Goal: Task Accomplishment & Management: Manage account settings

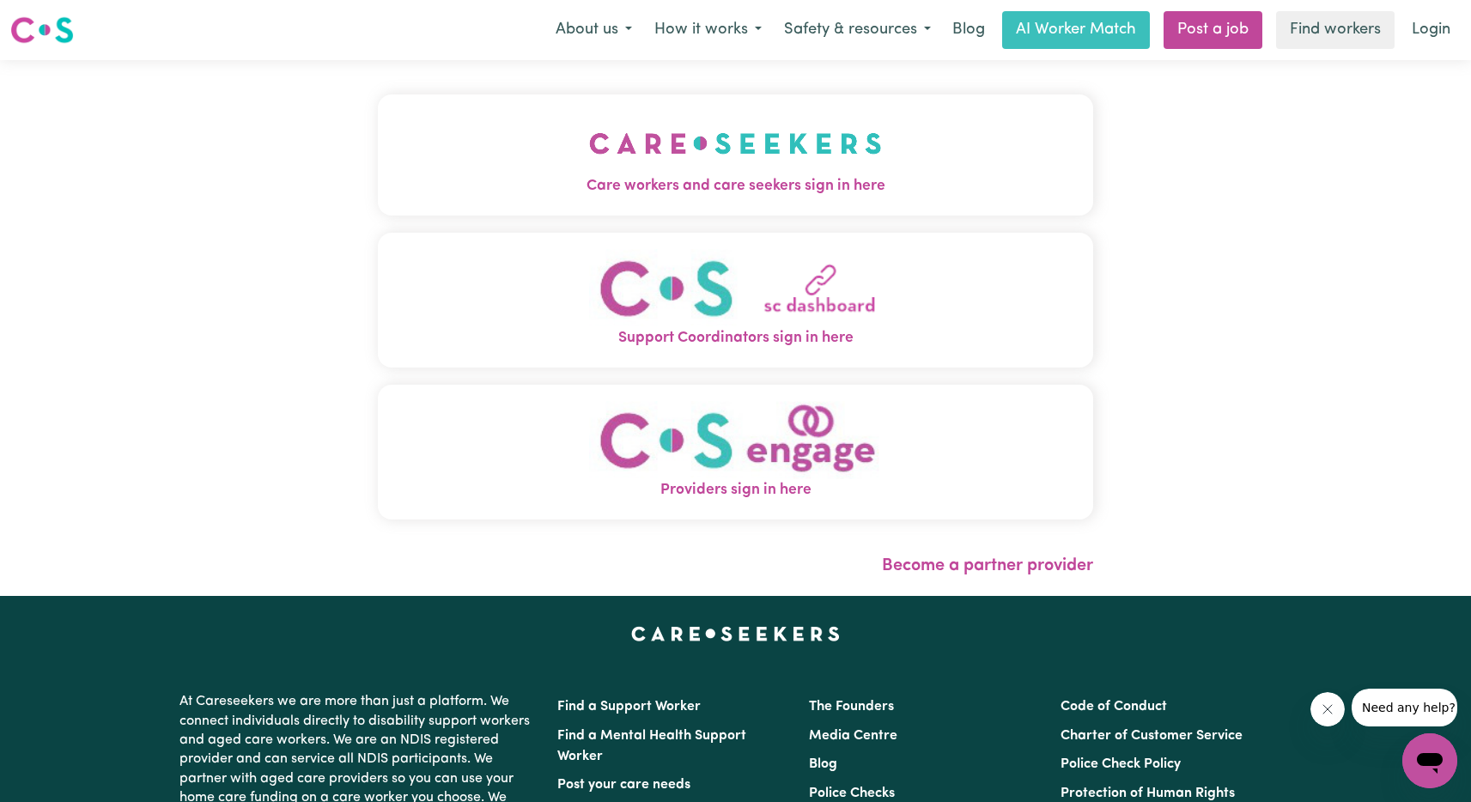
click at [729, 304] on img "Support Coordinators sign in here" at bounding box center [735, 288] width 293 height 78
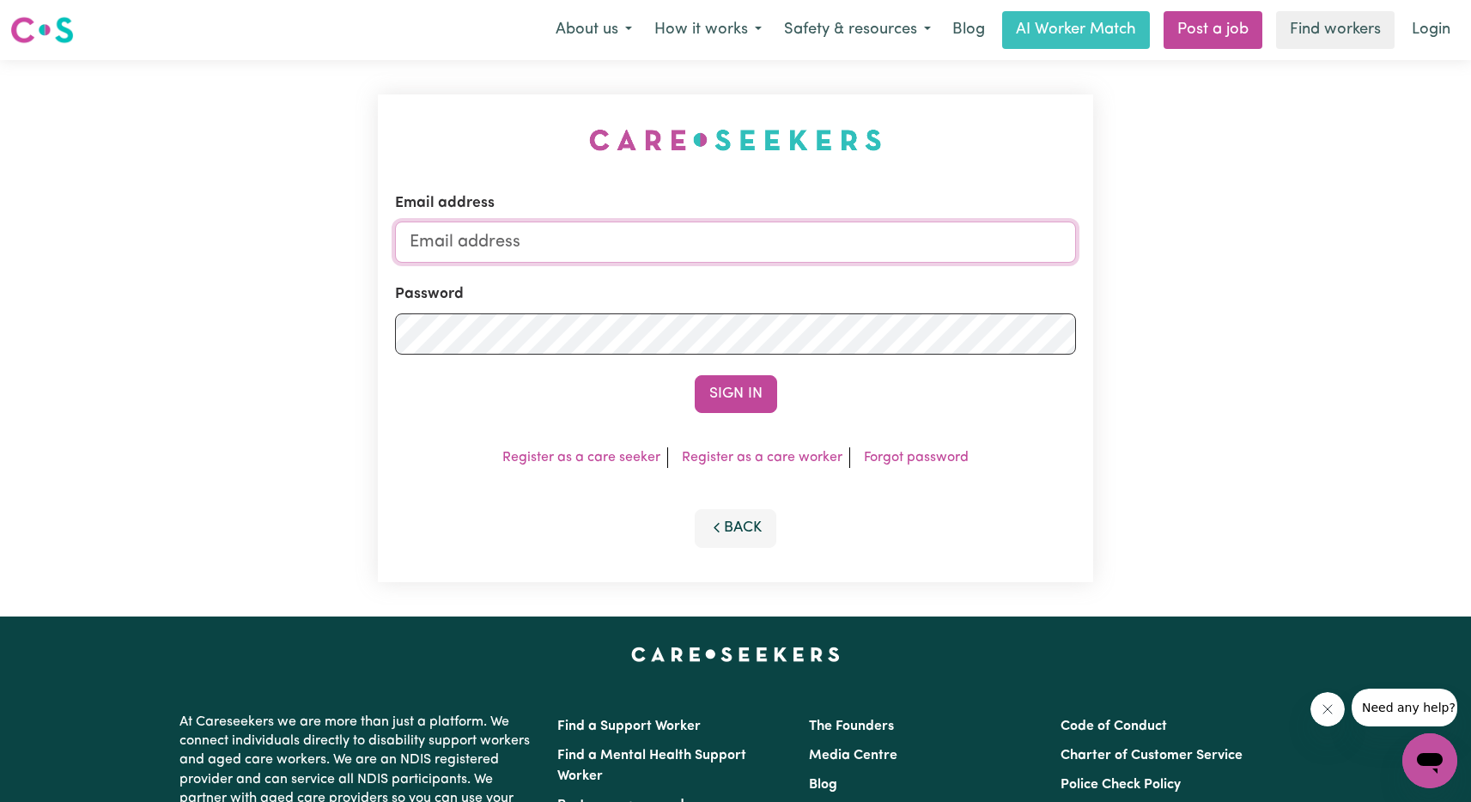
type input "tanyaleibovitch@gmail.com"
click at [716, 392] on button "Sign In" at bounding box center [736, 394] width 82 height 38
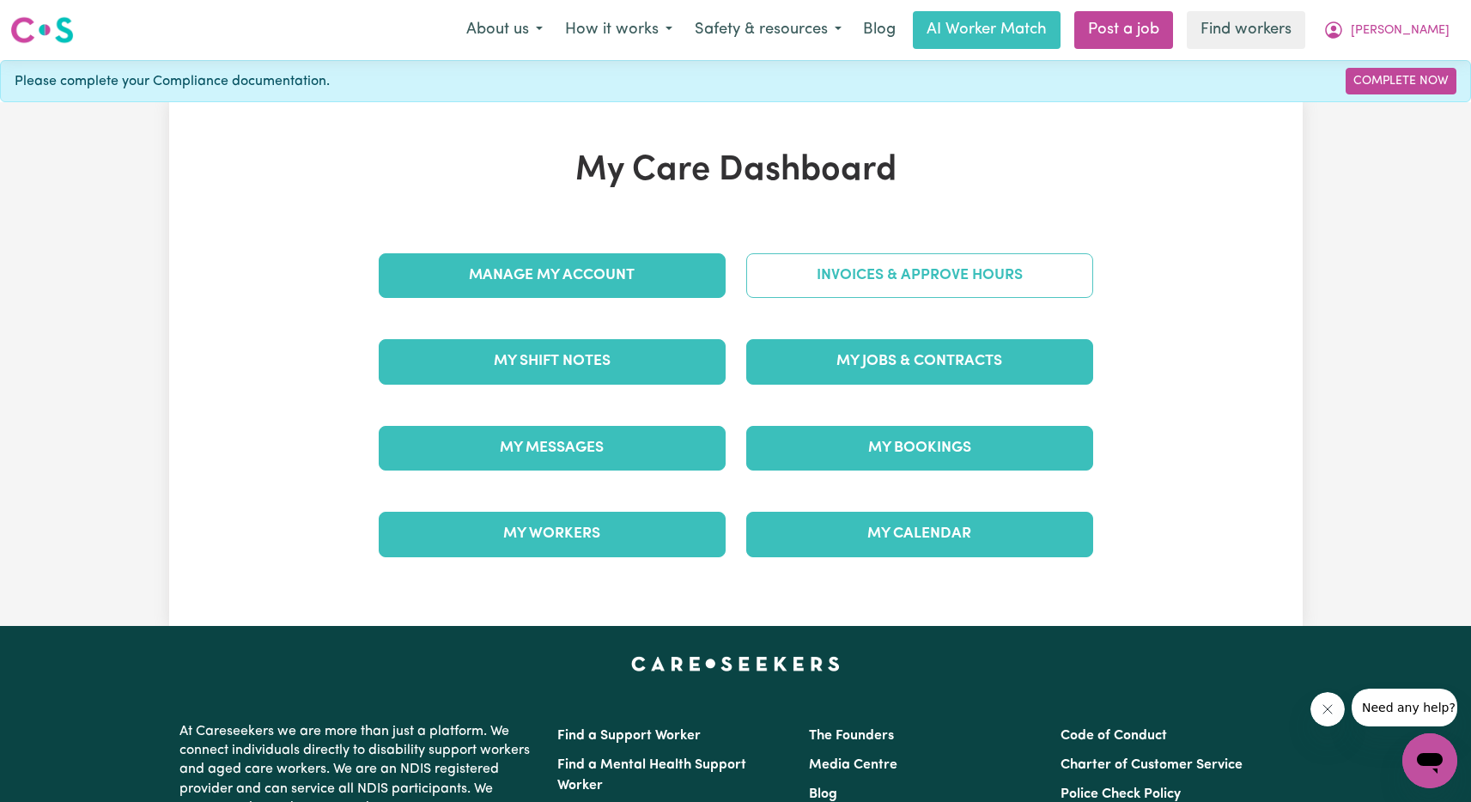
click at [991, 278] on link "Invoices & Approve Hours" at bounding box center [919, 275] width 347 height 45
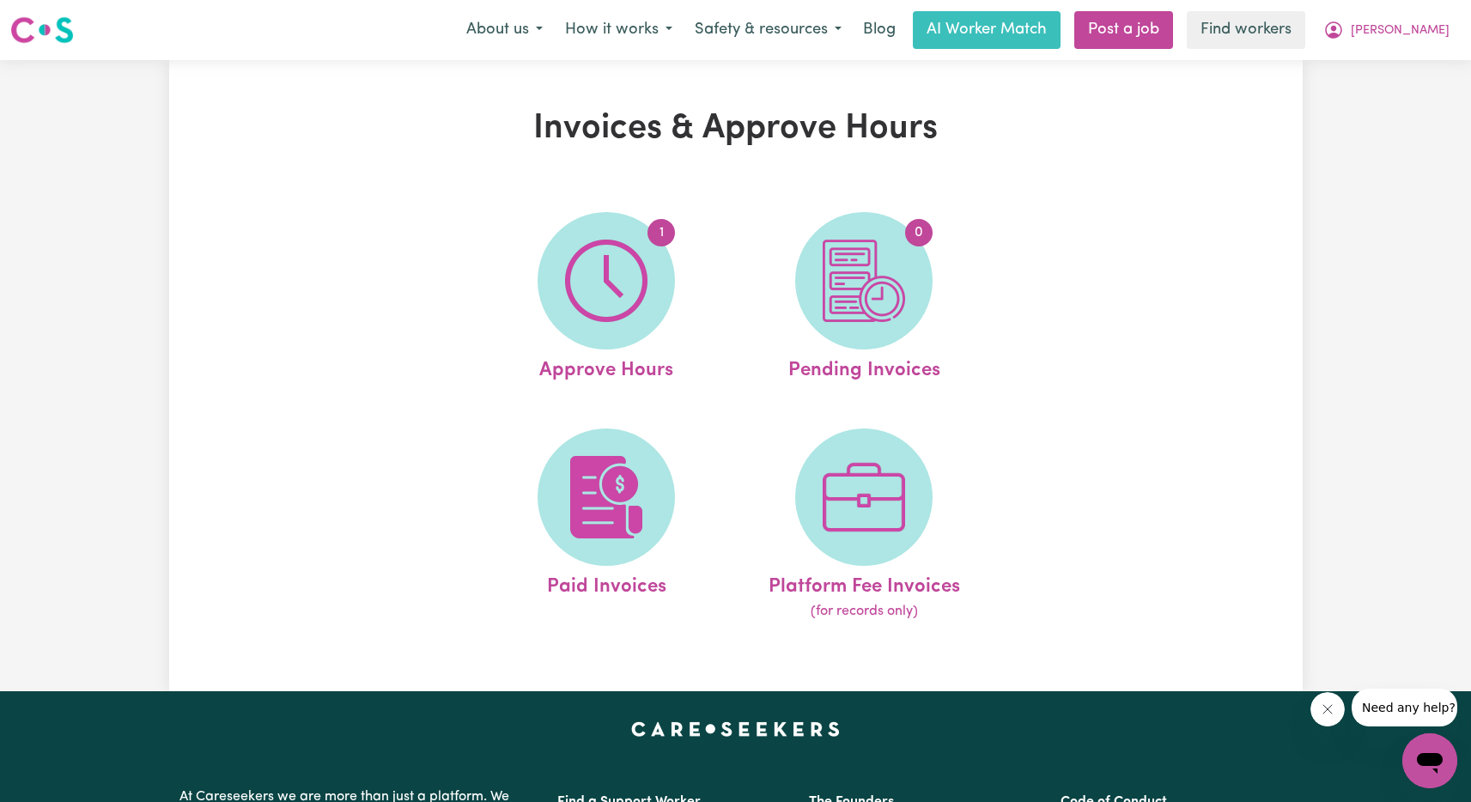
click at [1137, 398] on div "Invoices & Approve Hours 1 Approve Hours 0 Pending Invoices Paid Invoices Platf…" at bounding box center [735, 375] width 1133 height 535
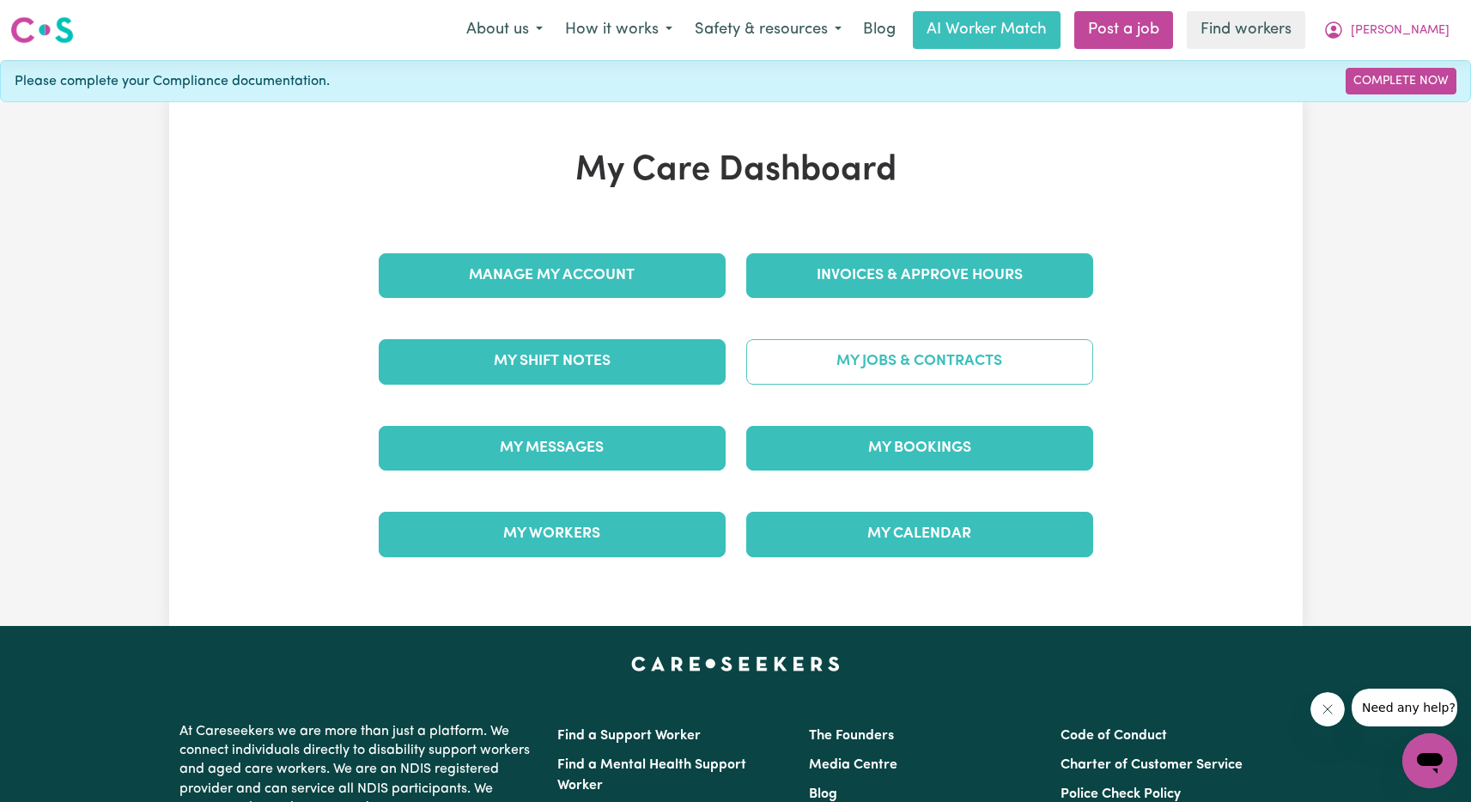
click at [983, 355] on link "My Jobs & Contracts" at bounding box center [919, 361] width 347 height 45
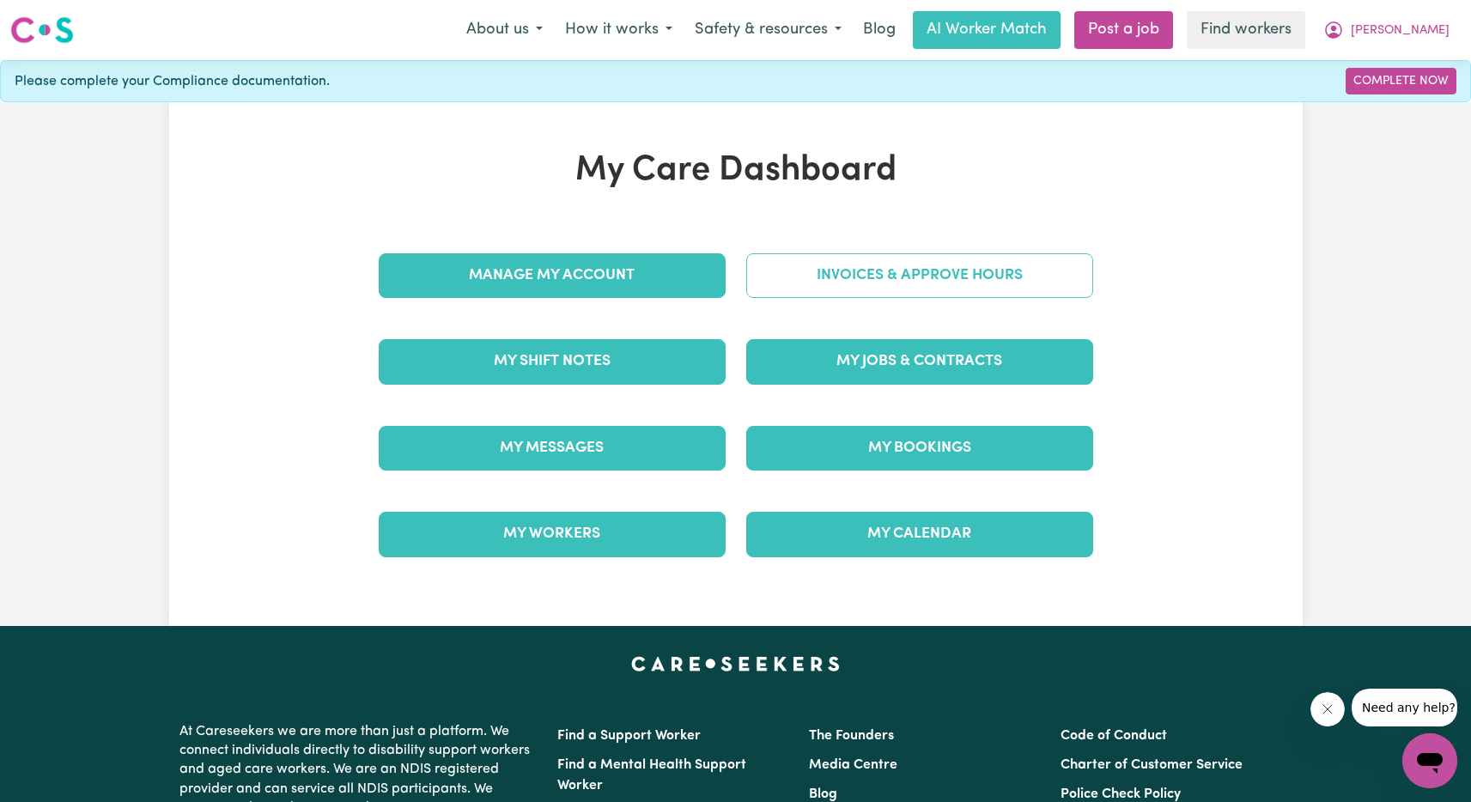
click at [850, 264] on link "Invoices & Approve Hours" at bounding box center [919, 275] width 347 height 45
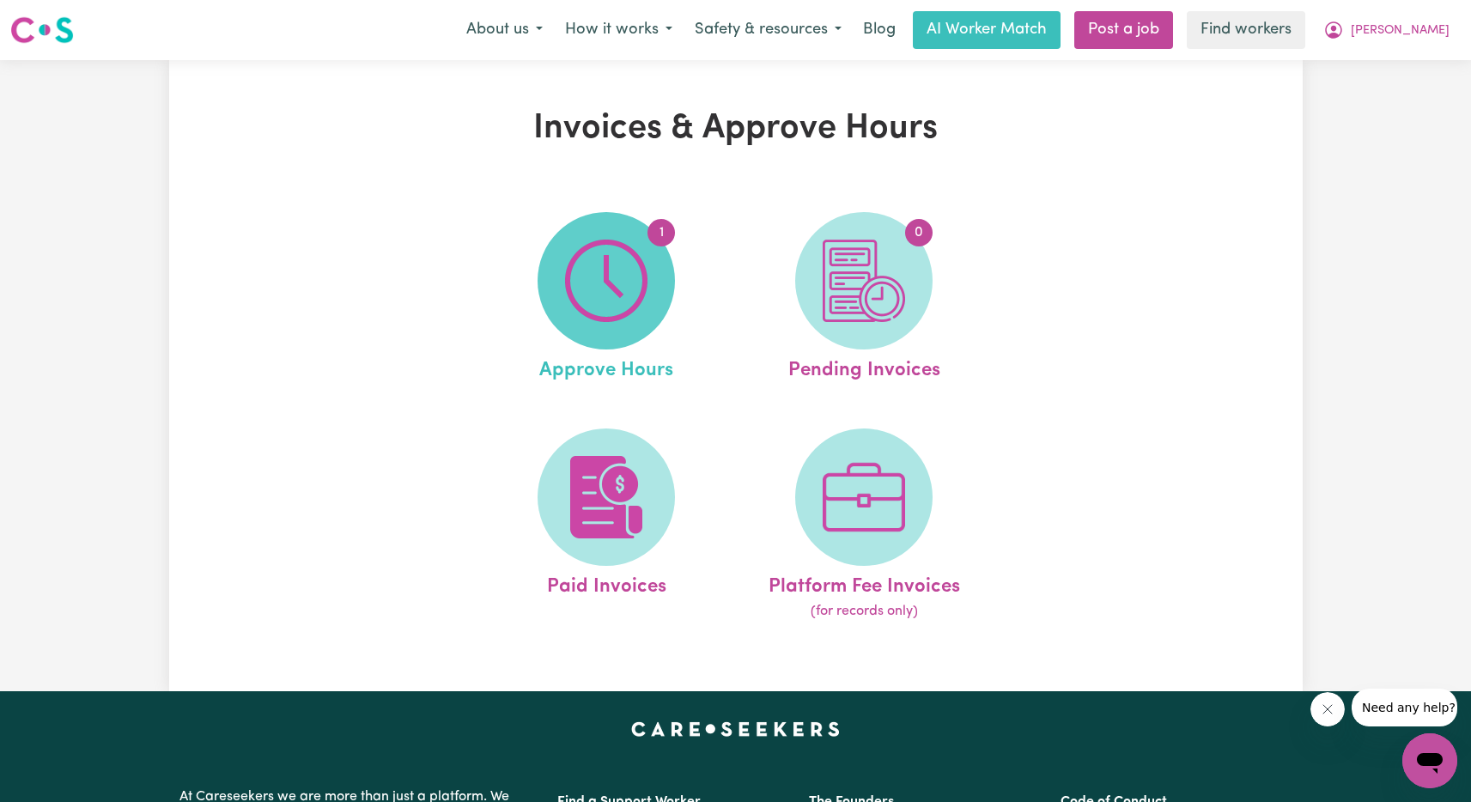
click at [643, 300] on img at bounding box center [606, 281] width 82 height 82
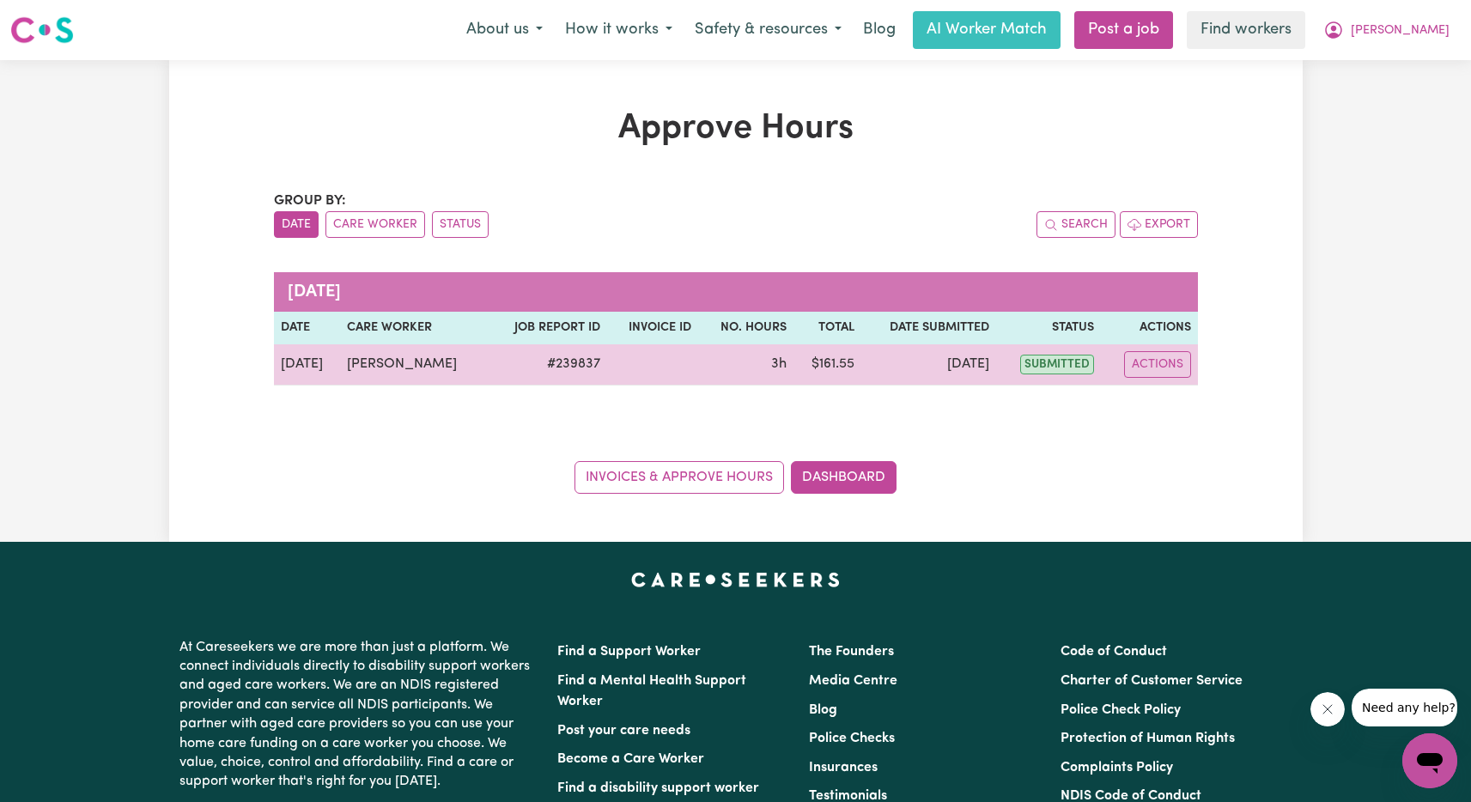
click at [1006, 361] on td "submitted" at bounding box center [1048, 364] width 105 height 41
click at [1005, 361] on td "submitted" at bounding box center [1048, 364] width 105 height 41
click at [1165, 361] on button "Actions" at bounding box center [1157, 364] width 67 height 27
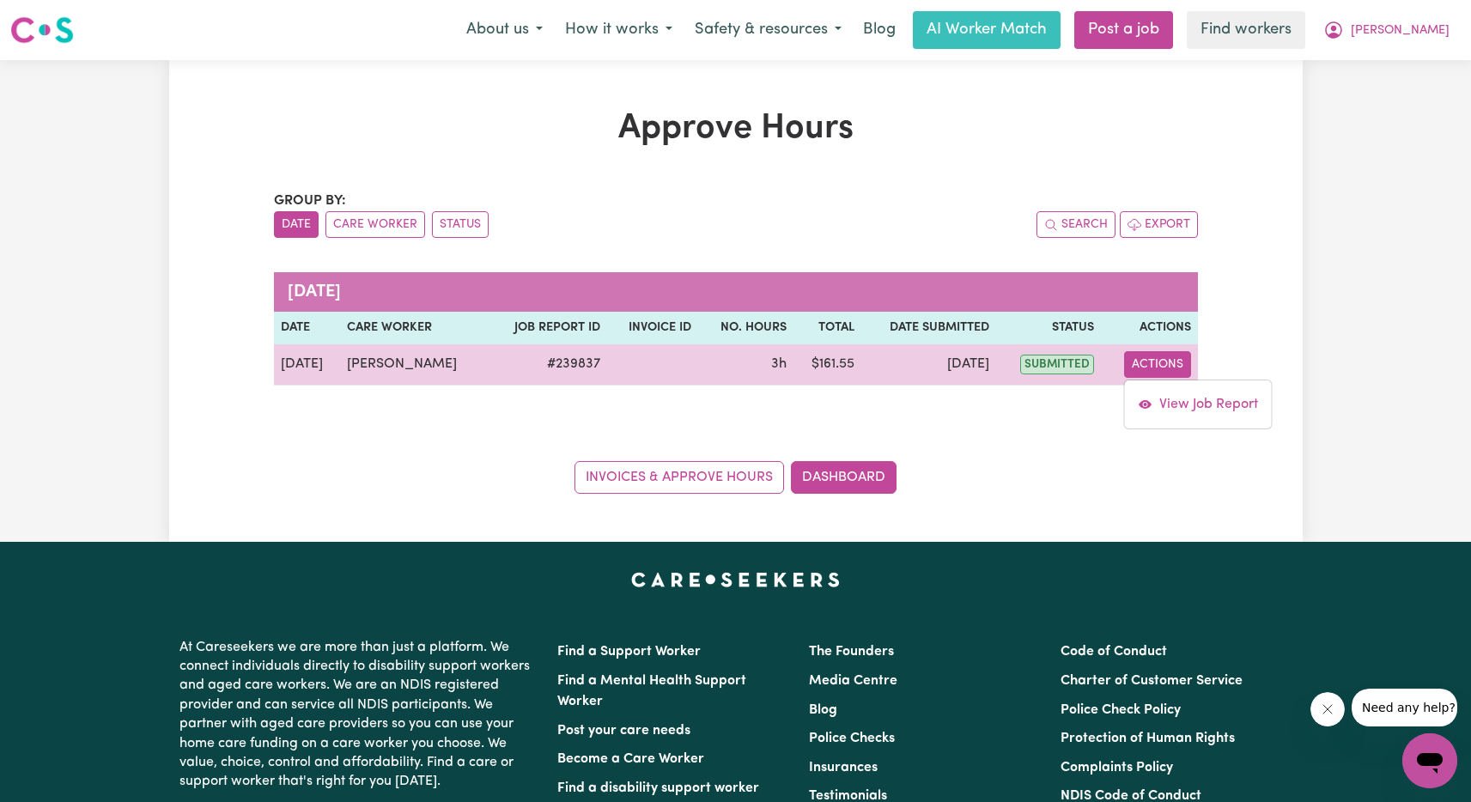
click at [923, 364] on td "[DATE]" at bounding box center [929, 364] width 136 height 41
click at [684, 372] on td at bounding box center [652, 364] width 91 height 41
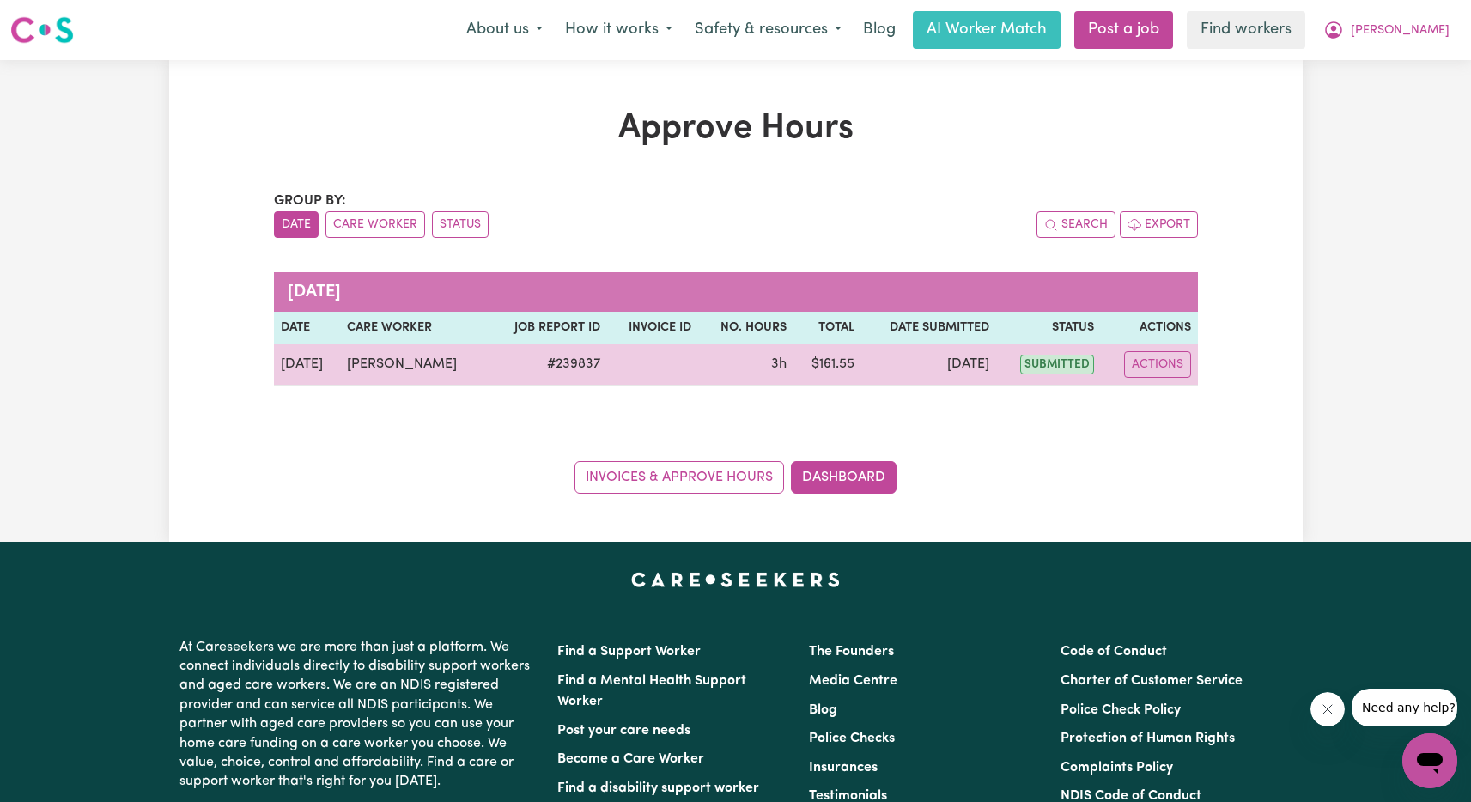
click at [684, 372] on td at bounding box center [652, 364] width 91 height 41
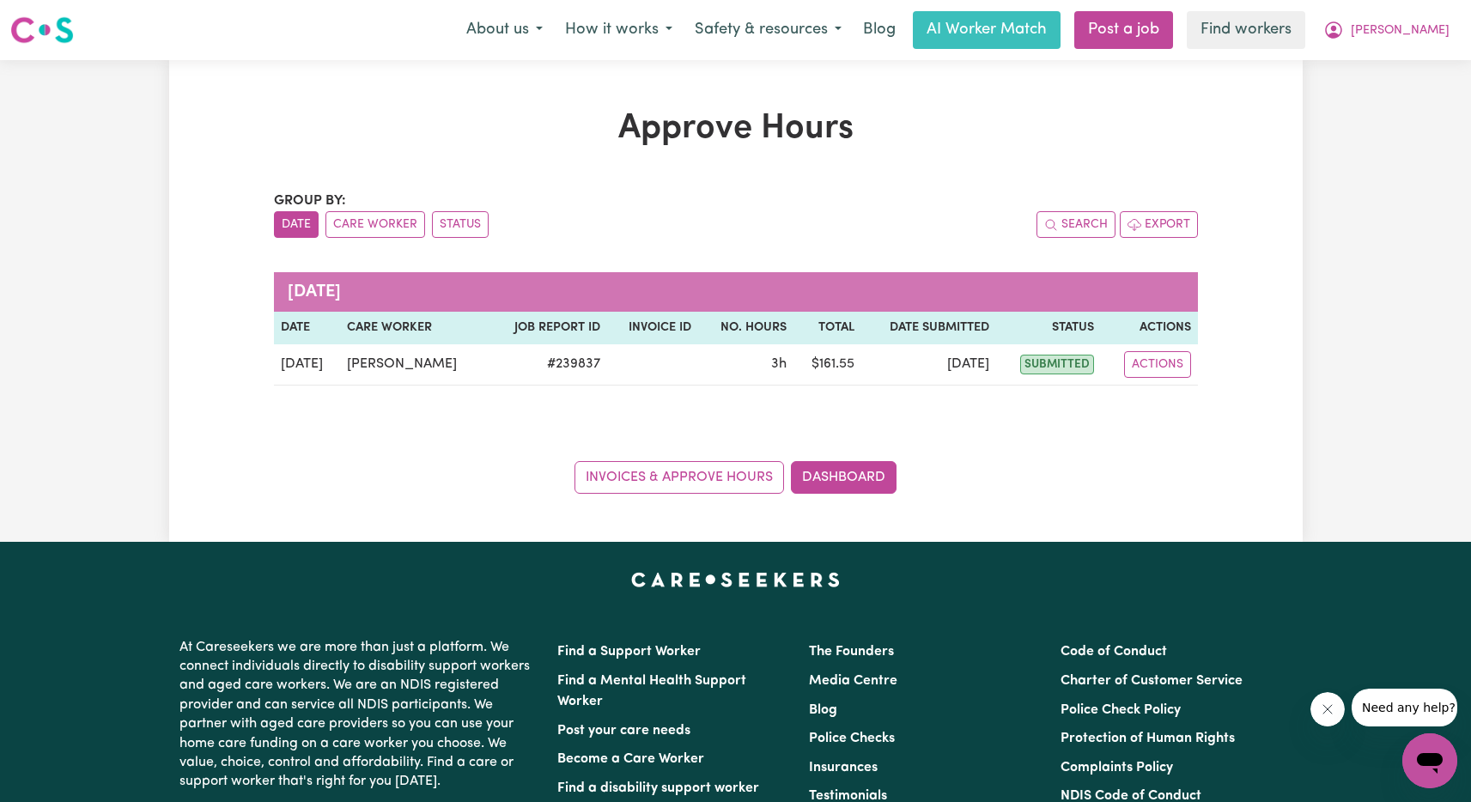
click at [496, 331] on th "Job Report ID" at bounding box center [547, 328] width 119 height 33
click at [730, 476] on link "Invoices & Approve Hours" at bounding box center [678, 477] width 209 height 33
click at [857, 473] on link "Dashboard" at bounding box center [844, 477] width 106 height 33
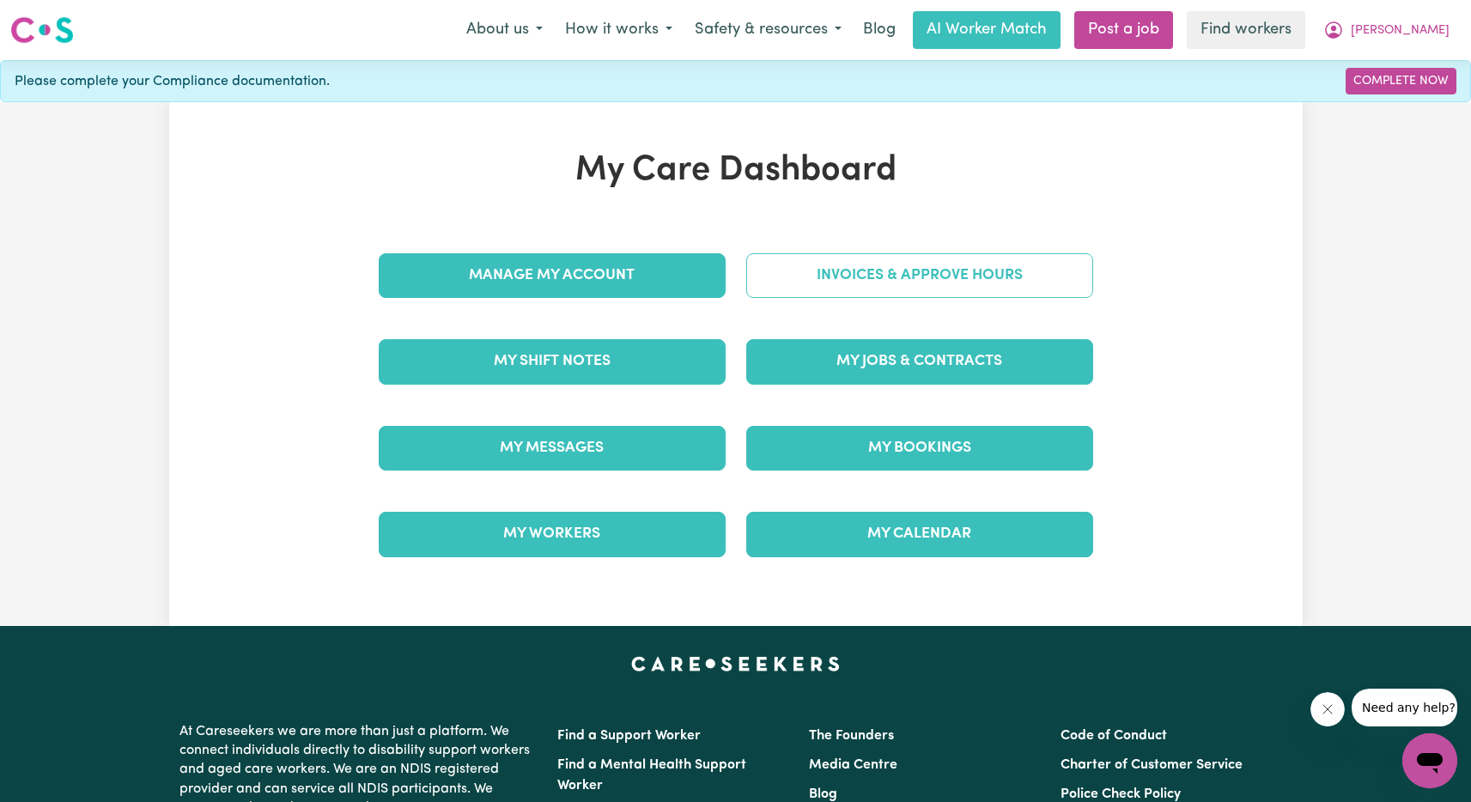
click at [927, 280] on link "Invoices & Approve Hours" at bounding box center [919, 275] width 347 height 45
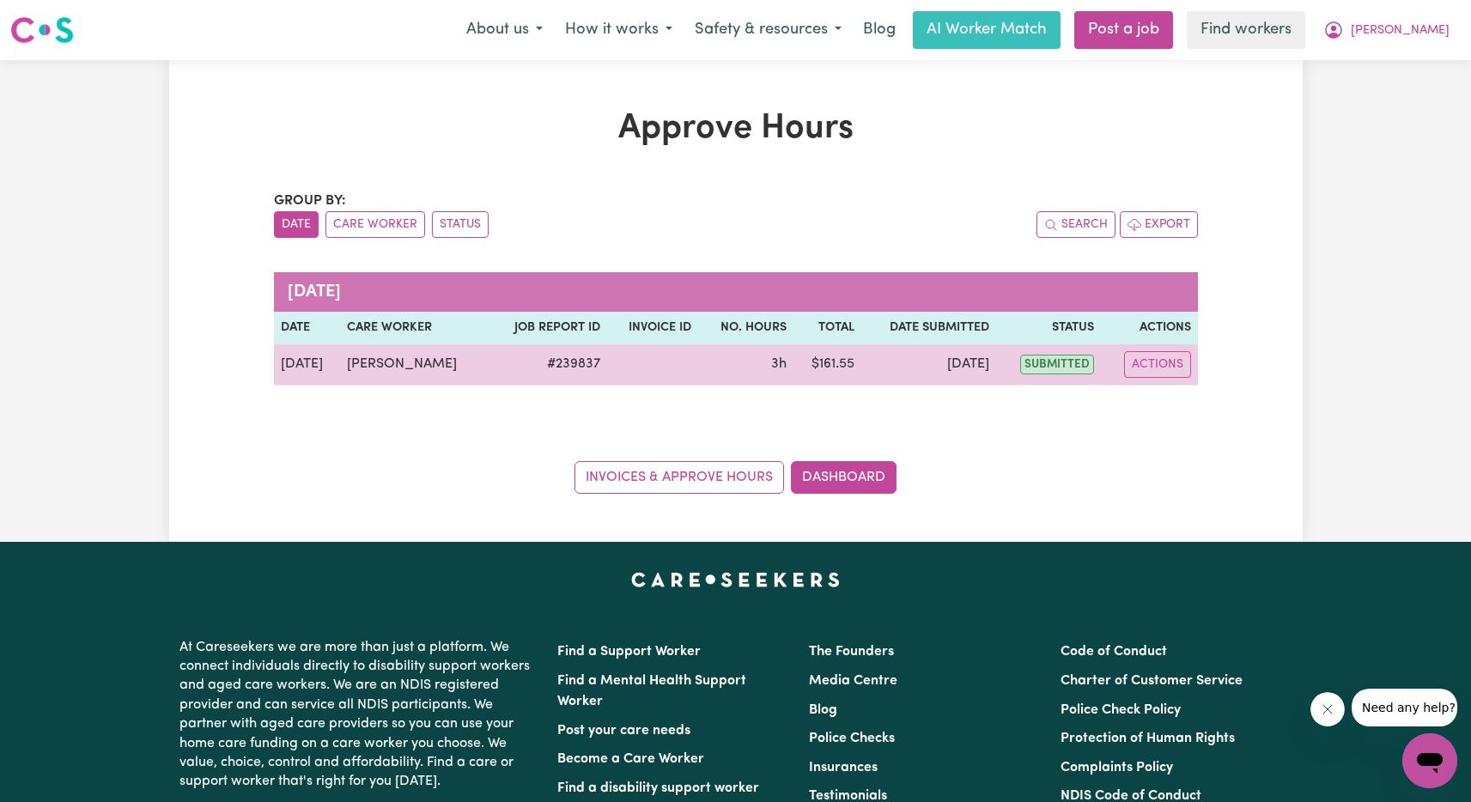
click at [897, 378] on td "[DATE]" at bounding box center [929, 364] width 136 height 41
click at [689, 360] on td at bounding box center [652, 364] width 91 height 41
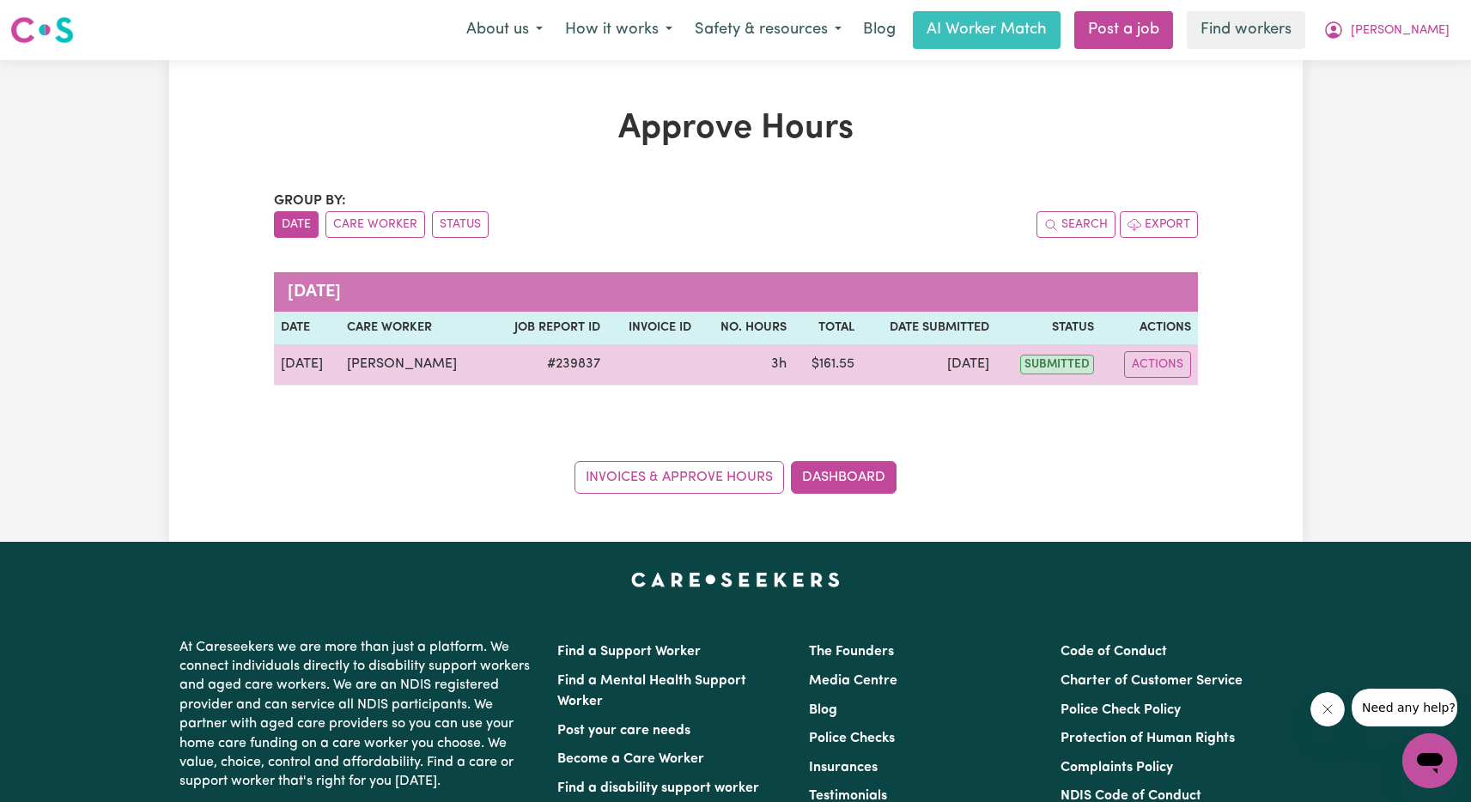
click at [689, 361] on td at bounding box center [652, 364] width 91 height 41
click at [684, 362] on td at bounding box center [652, 364] width 91 height 41
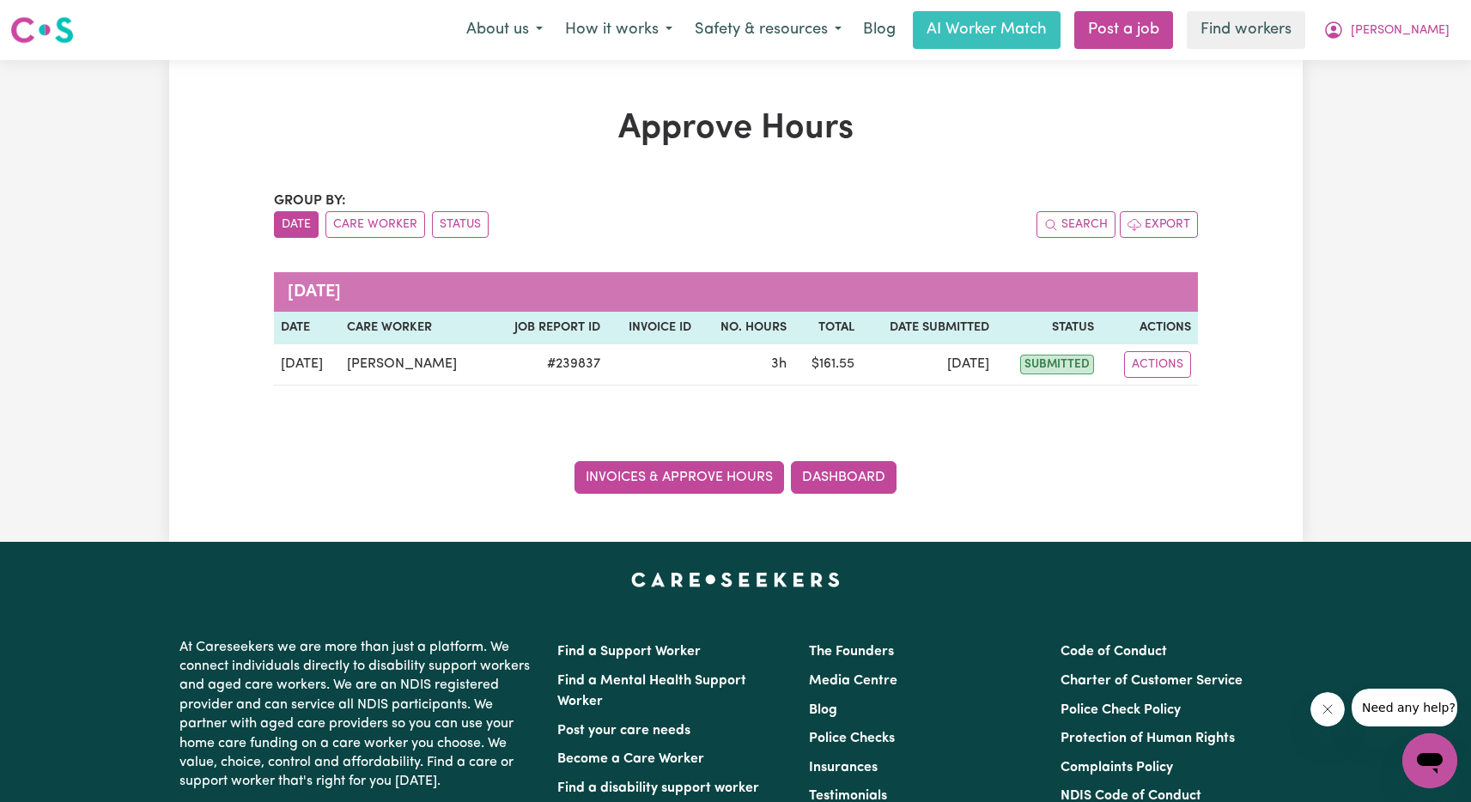
click at [712, 479] on link "Invoices & Approve Hours" at bounding box center [678, 477] width 209 height 33
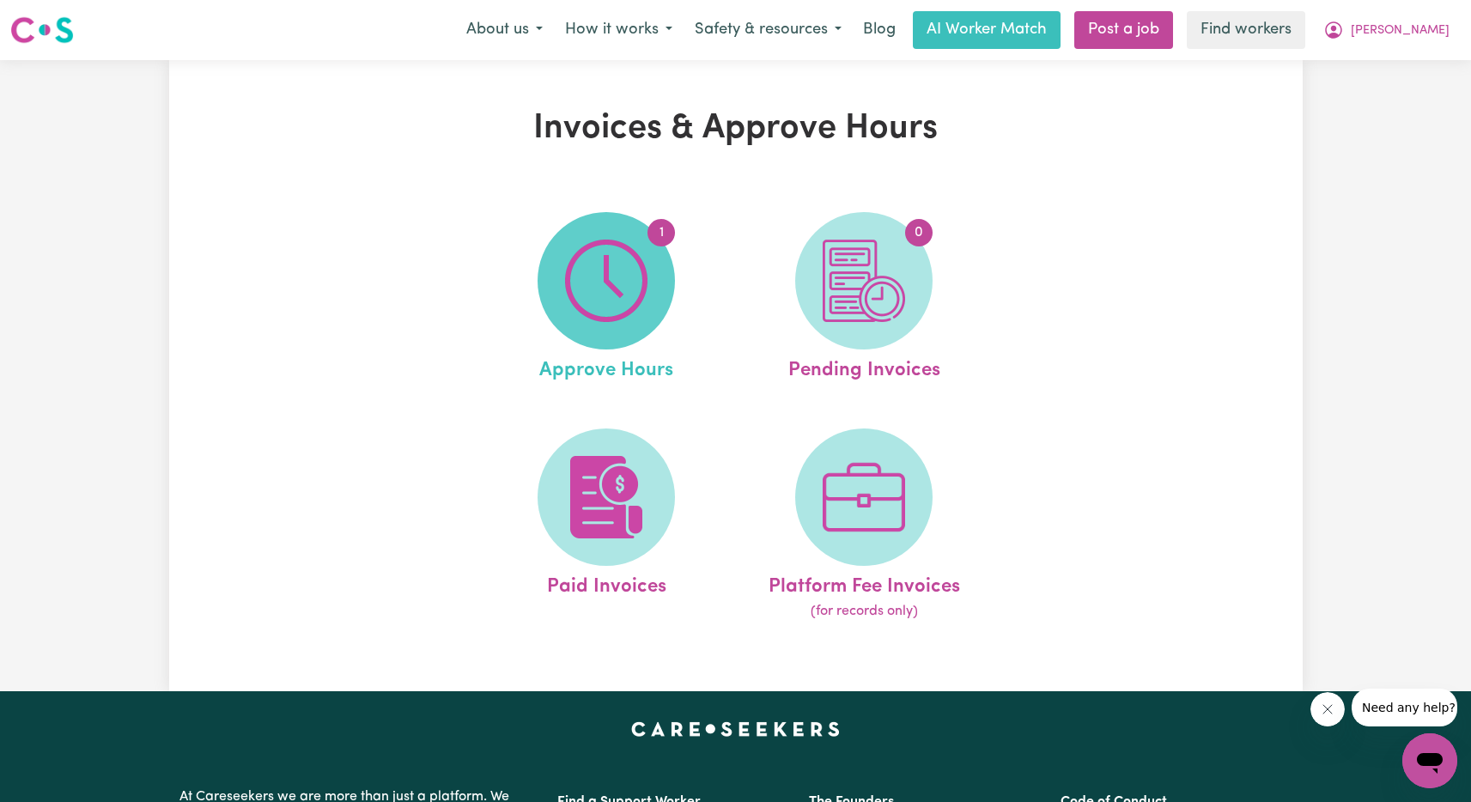
click at [615, 273] on img at bounding box center [606, 281] width 82 height 82
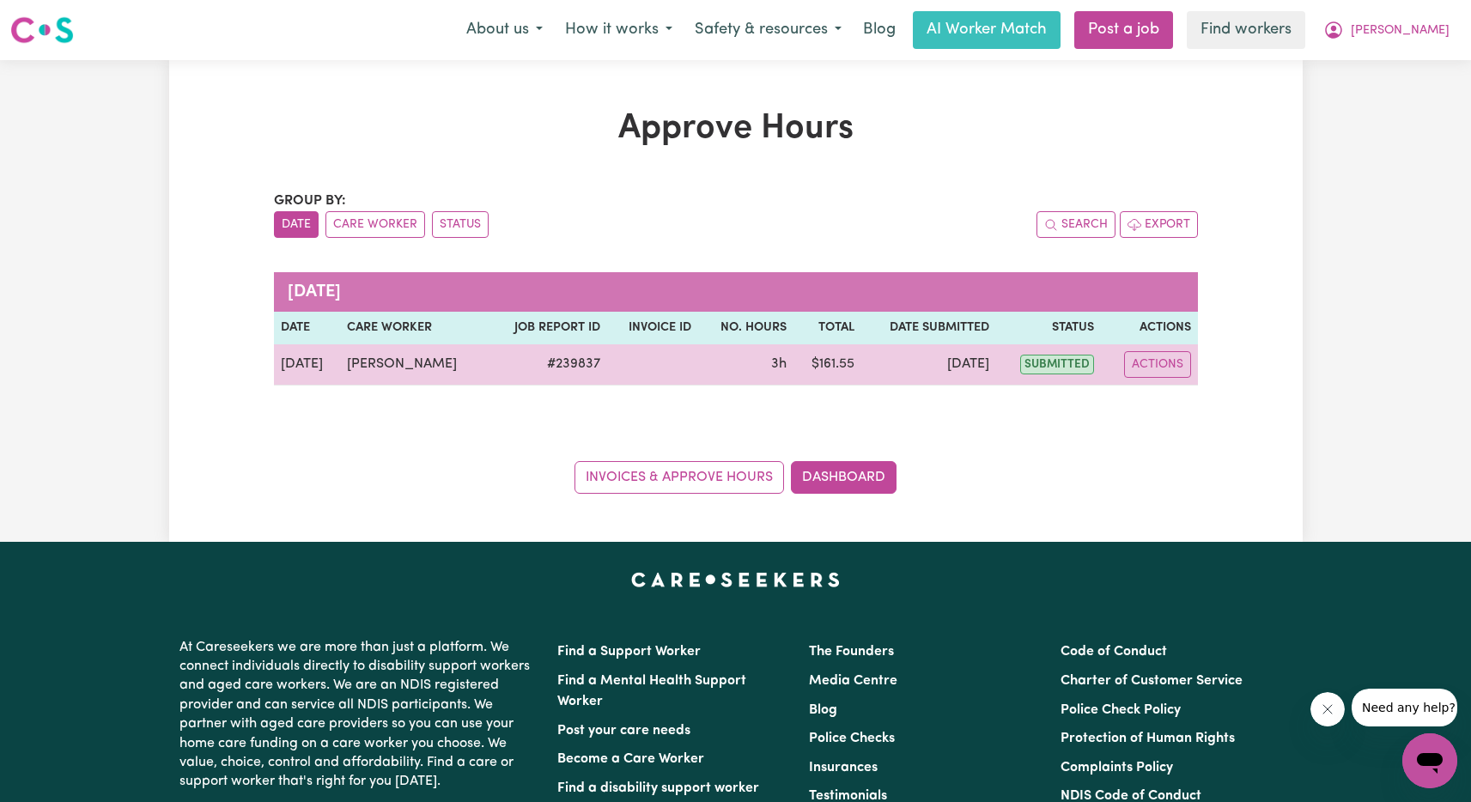
click at [737, 371] on td "3h" at bounding box center [745, 364] width 95 height 41
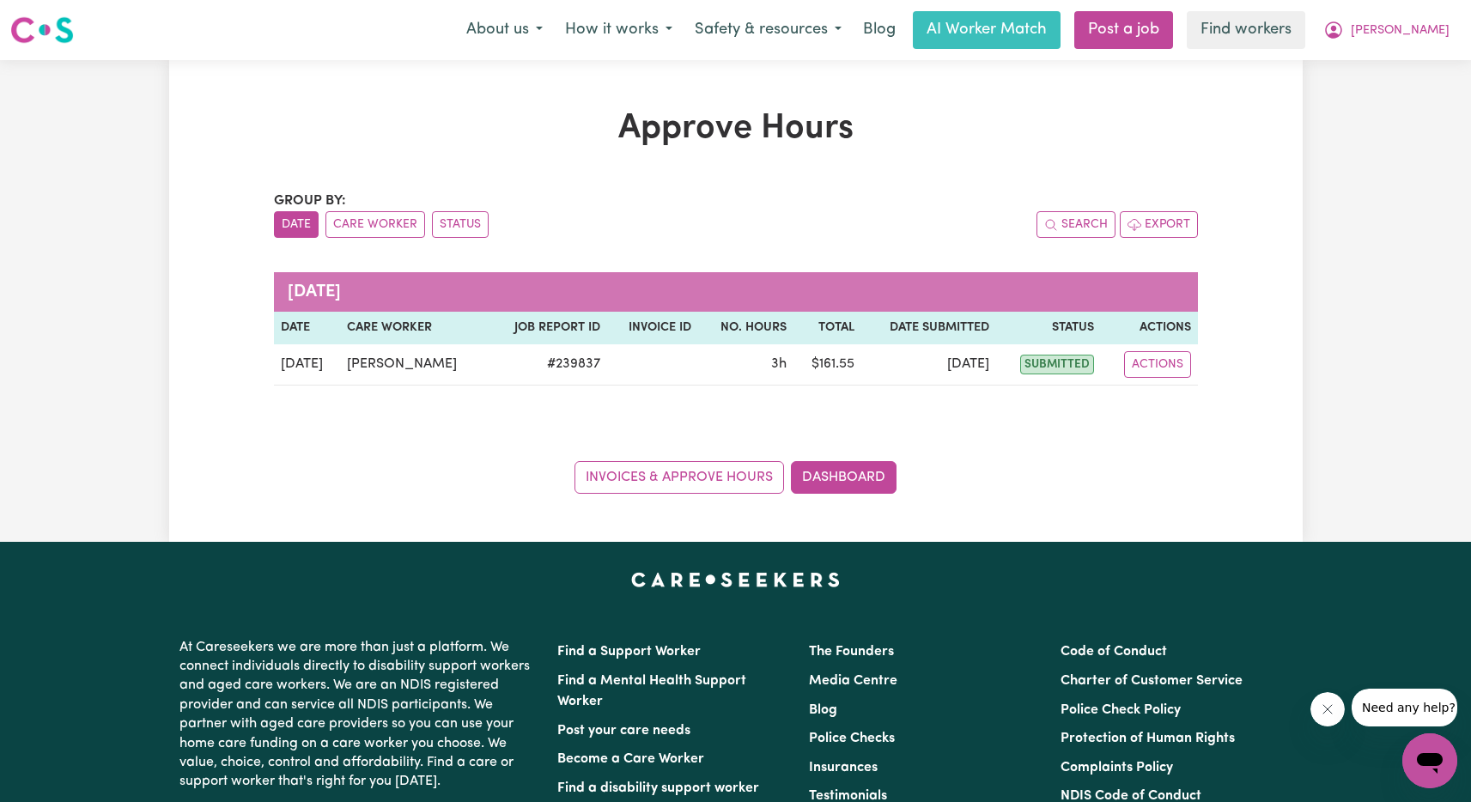
click at [1172, 331] on th "Actions" at bounding box center [1149, 328] width 96 height 33
click at [1164, 328] on th "Actions" at bounding box center [1149, 328] width 96 height 33
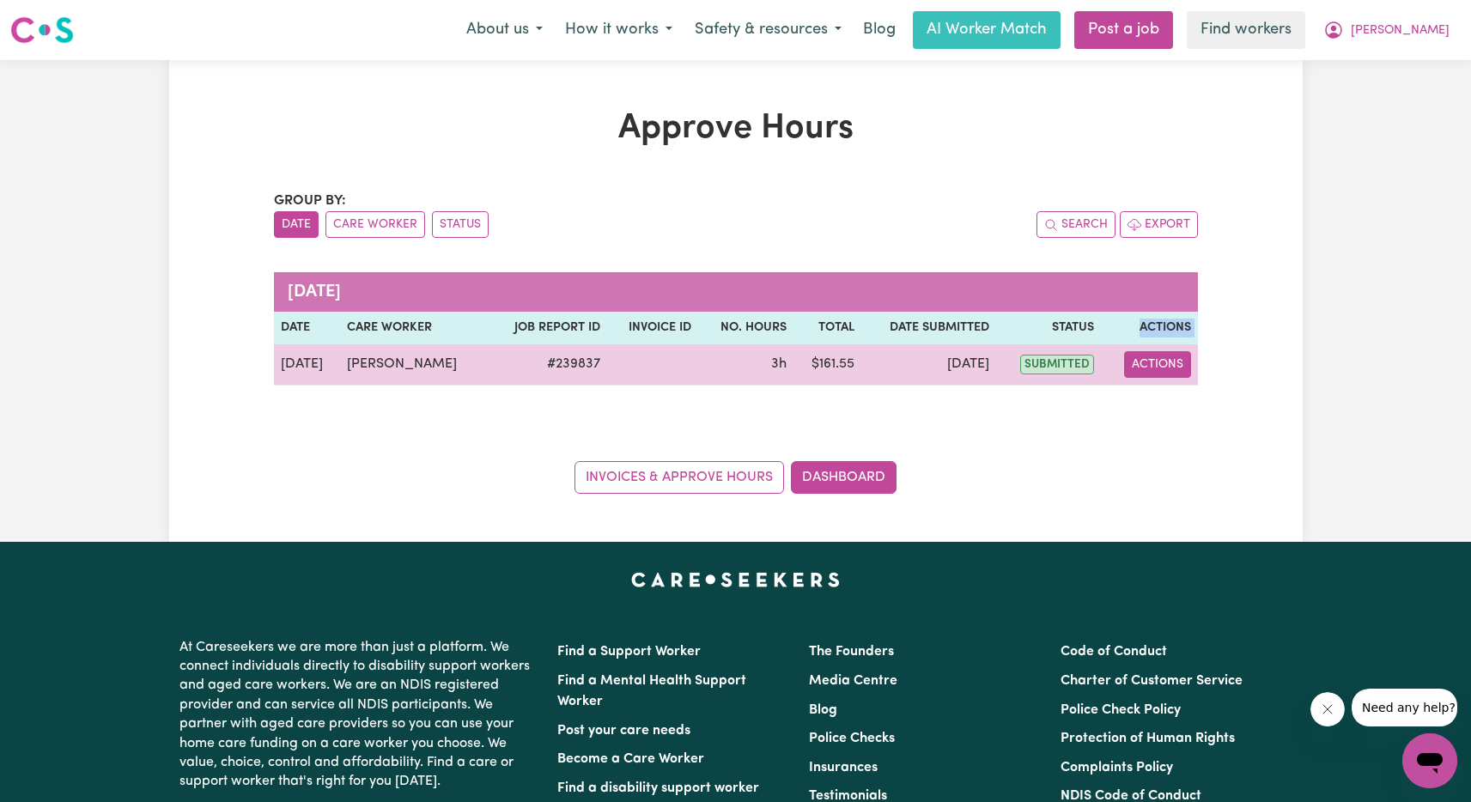
click at [1170, 355] on button "Actions" at bounding box center [1157, 364] width 67 height 27
click at [1169, 359] on button "Actions" at bounding box center [1157, 364] width 67 height 27
click at [1164, 363] on button "Actions" at bounding box center [1157, 364] width 67 height 27
click at [1167, 359] on button "Actions" at bounding box center [1157, 364] width 67 height 27
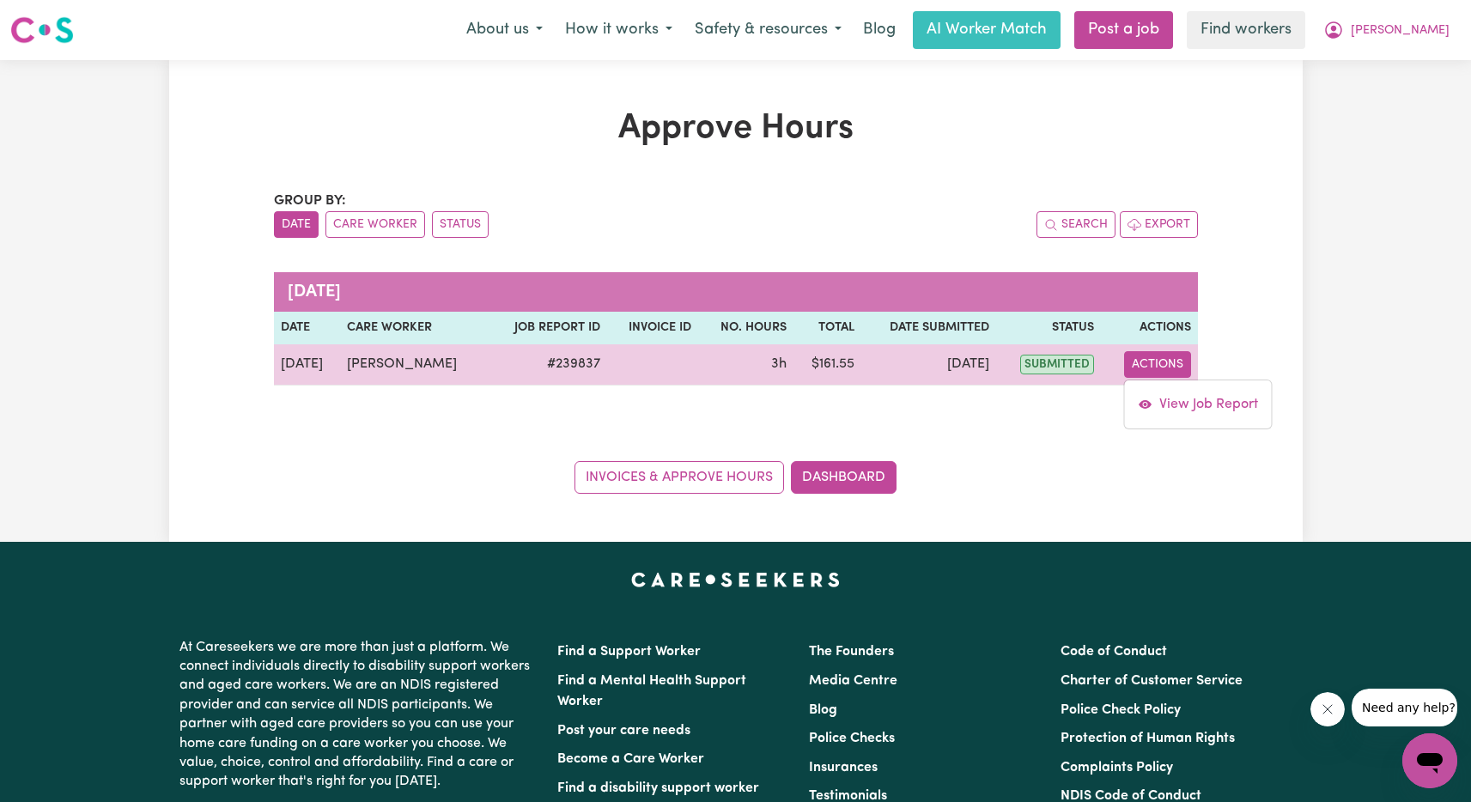
click at [672, 373] on td at bounding box center [652, 364] width 91 height 41
click at [668, 370] on td at bounding box center [652, 364] width 91 height 41
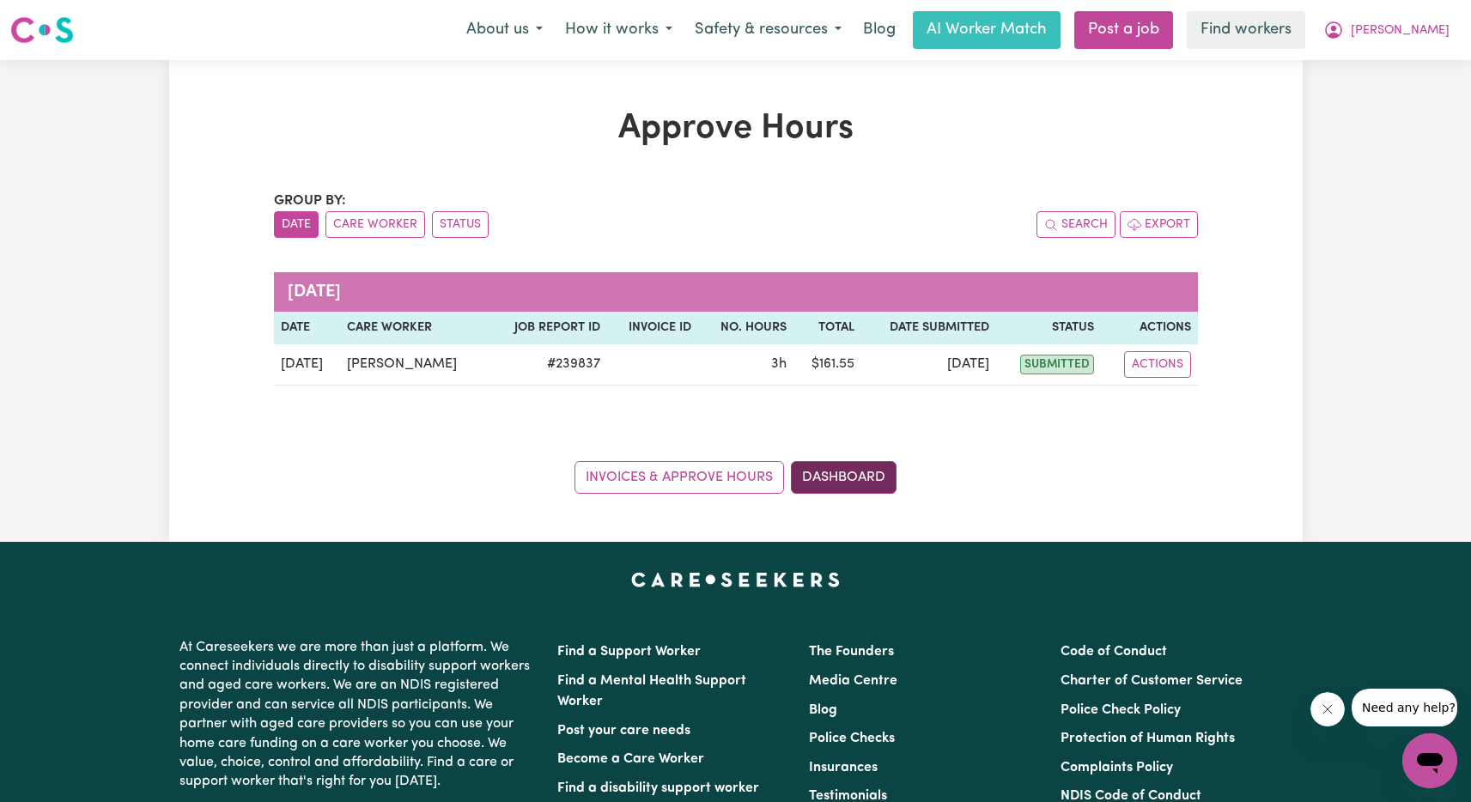
click at [832, 474] on link "Dashboard" at bounding box center [844, 477] width 106 height 33
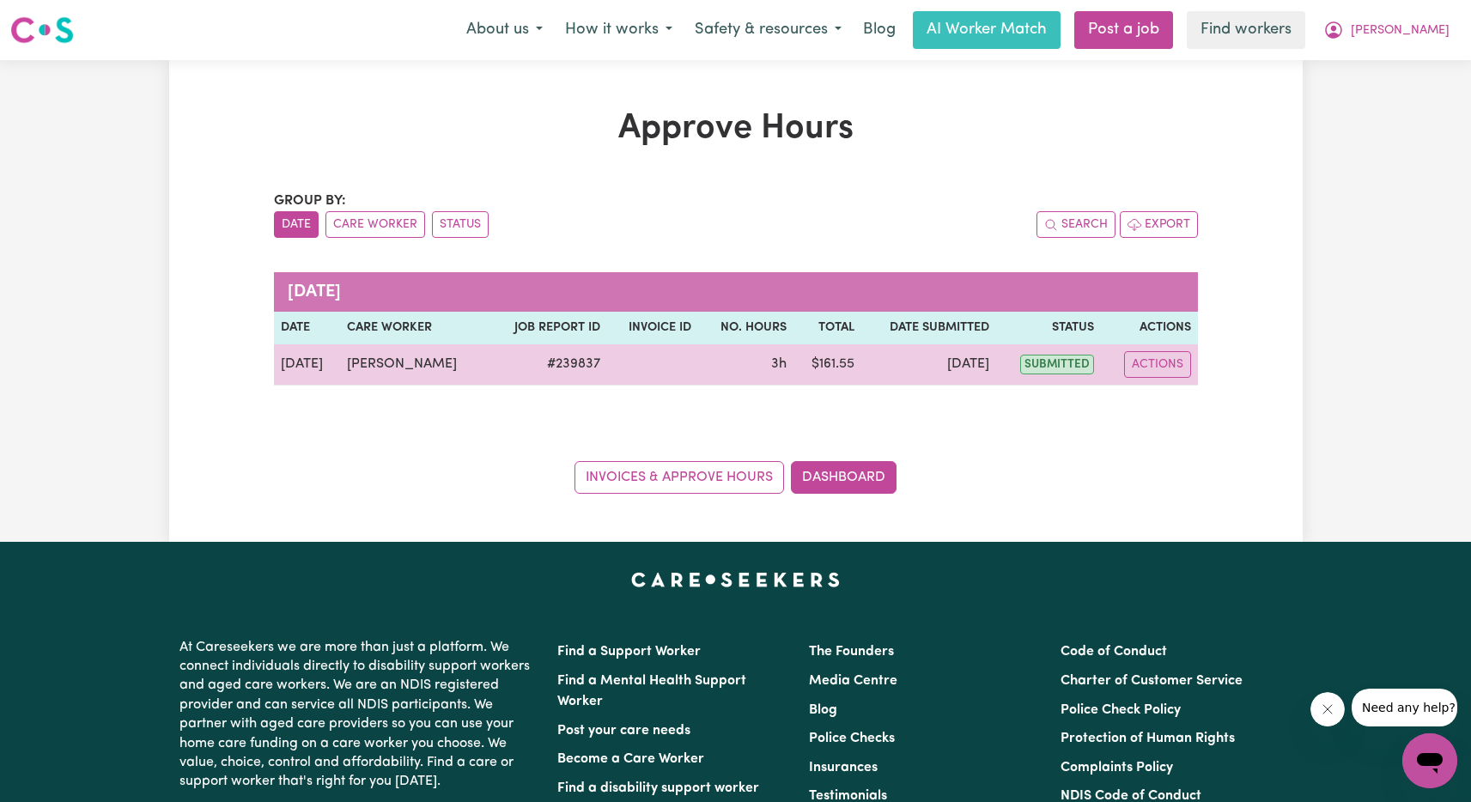
click at [713, 361] on td "3h" at bounding box center [745, 364] width 95 height 41
click at [939, 361] on td "[DATE]" at bounding box center [929, 364] width 136 height 41
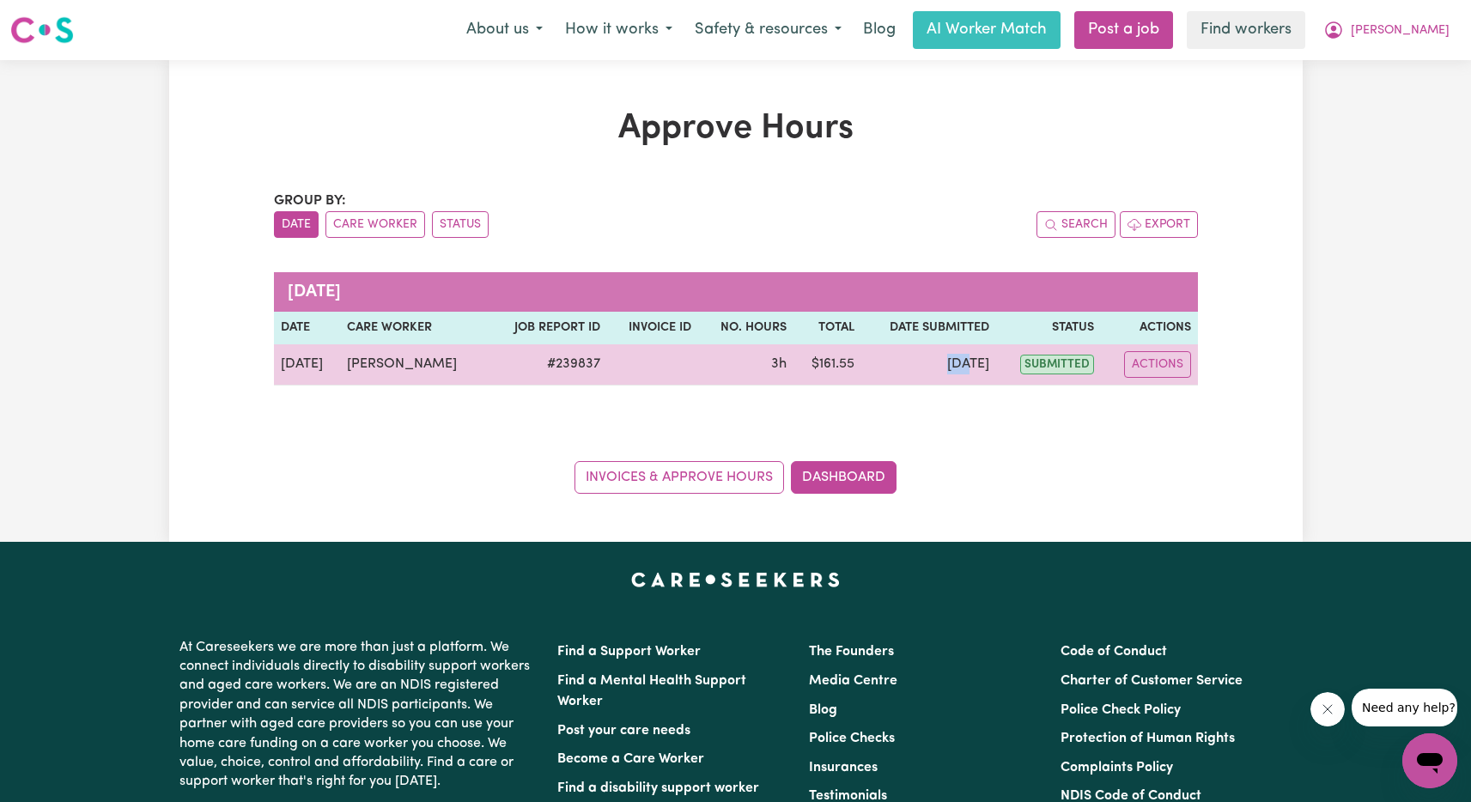
click at [911, 360] on td "[DATE]" at bounding box center [929, 364] width 136 height 41
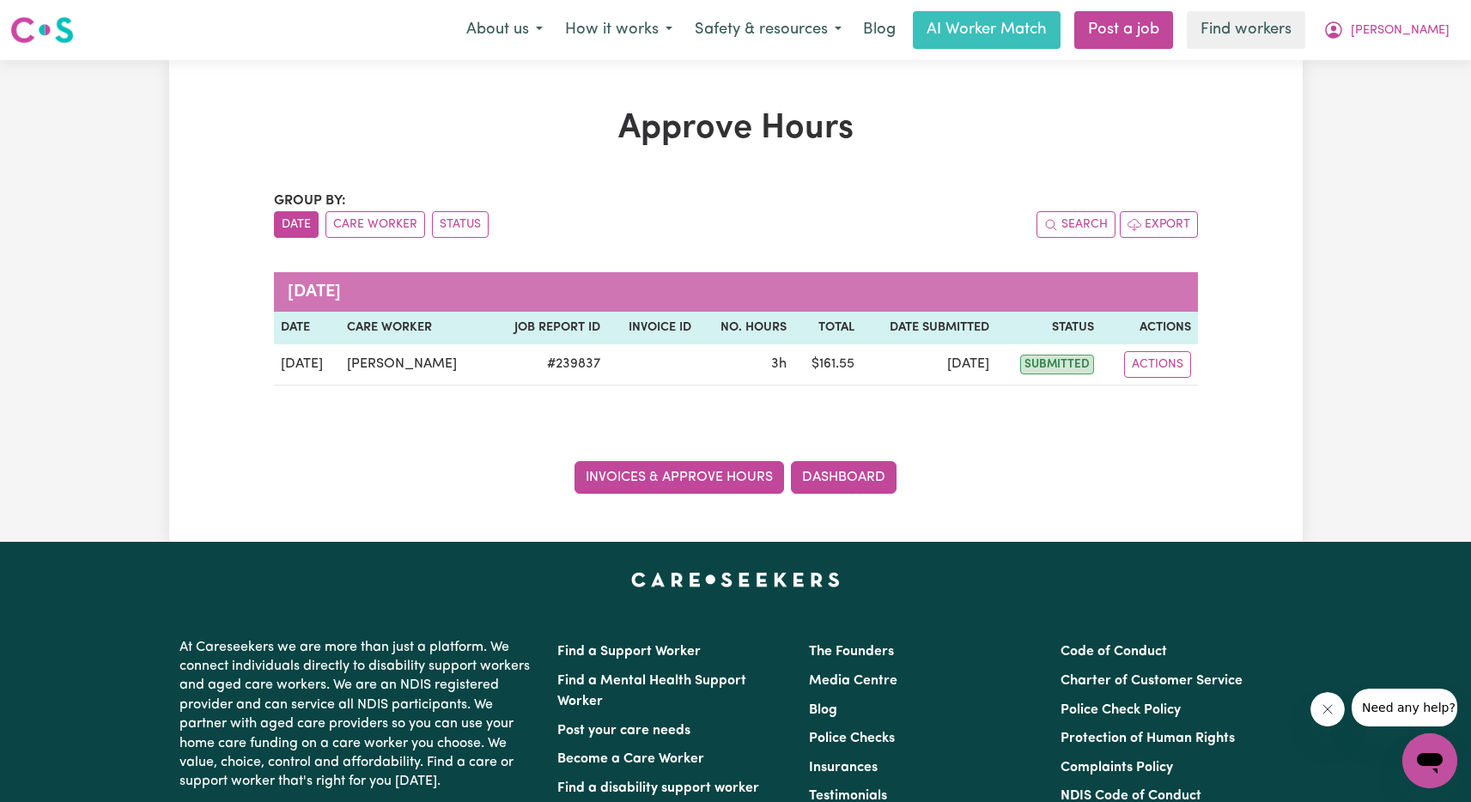
click at [722, 483] on link "Invoices & Approve Hours" at bounding box center [678, 477] width 209 height 33
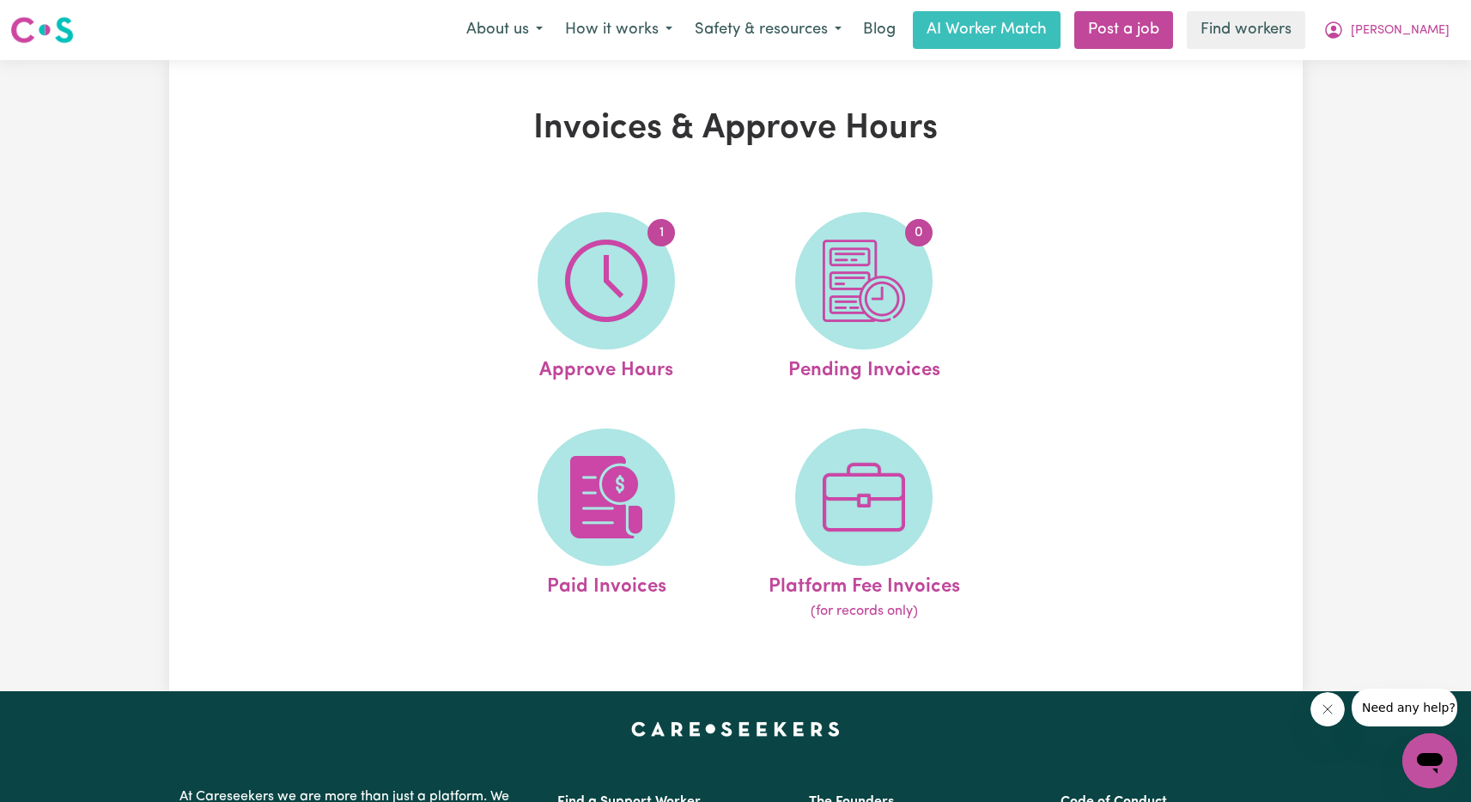
click at [722, 483] on link "Paid Invoices" at bounding box center [606, 525] width 247 height 194
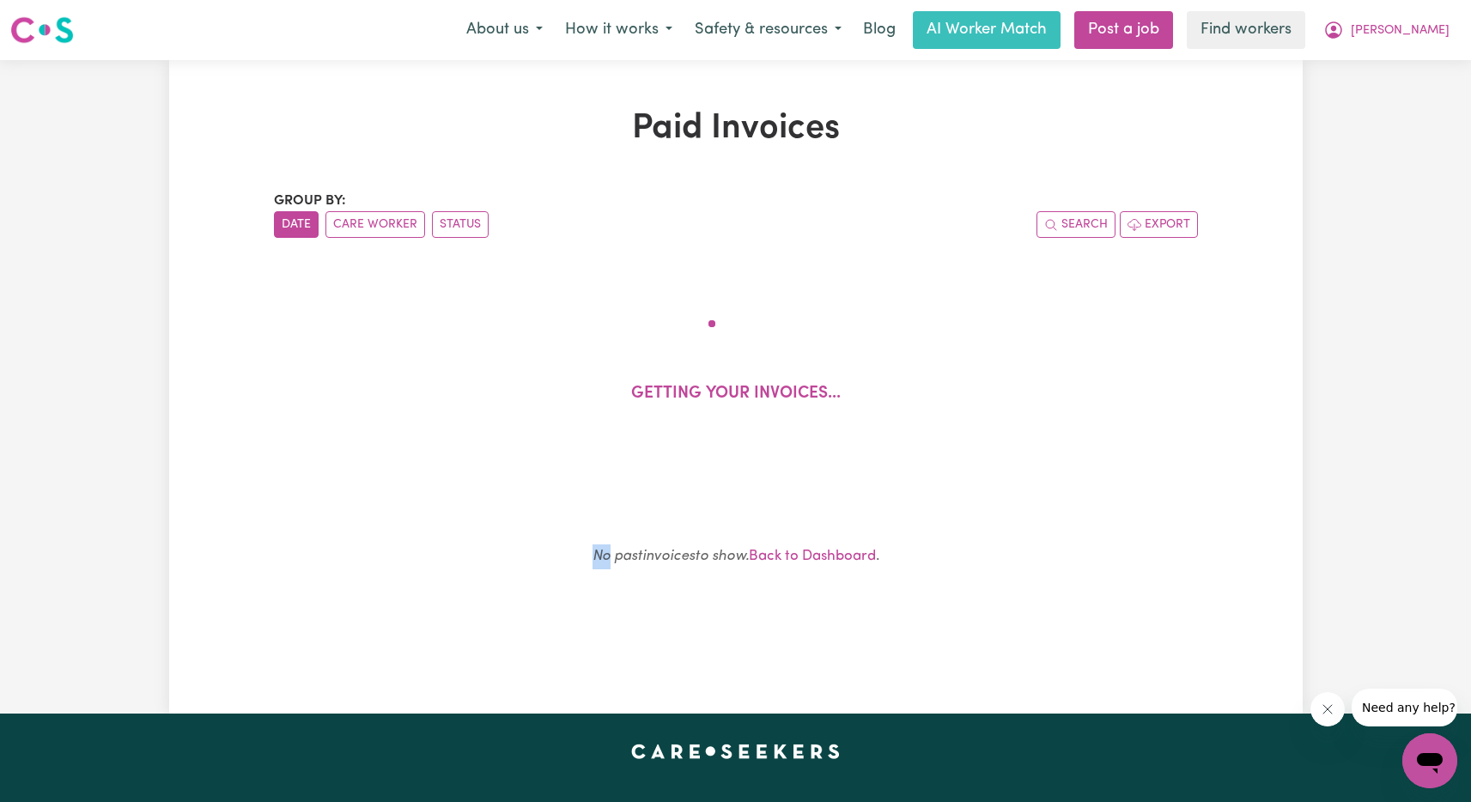
click at [722, 483] on div "Group by: Date Care Worker Status Search Export Getting your invoices... No pas…" at bounding box center [736, 408] width 924 height 434
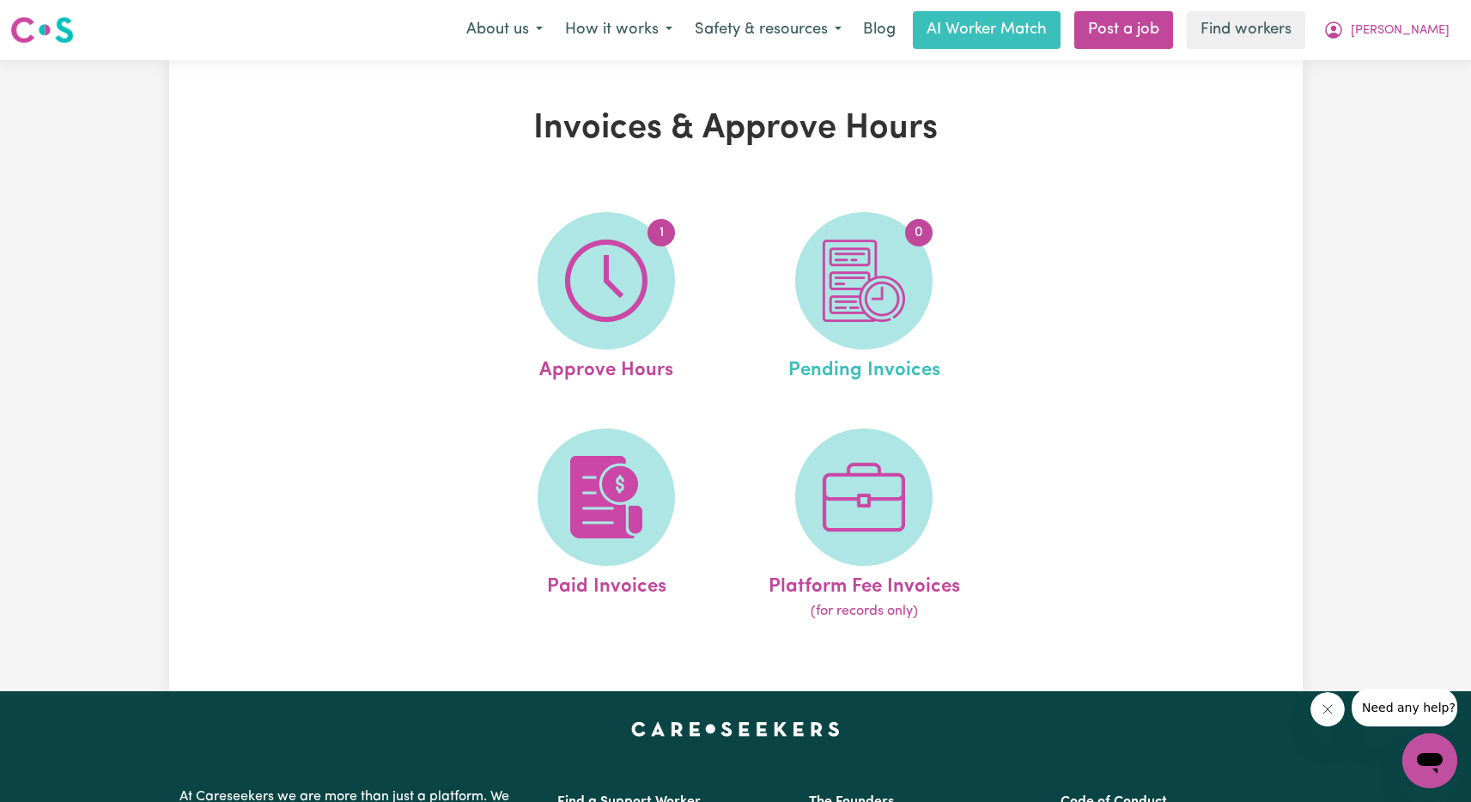
click at [821, 373] on span "Pending Invoices" at bounding box center [864, 367] width 152 height 36
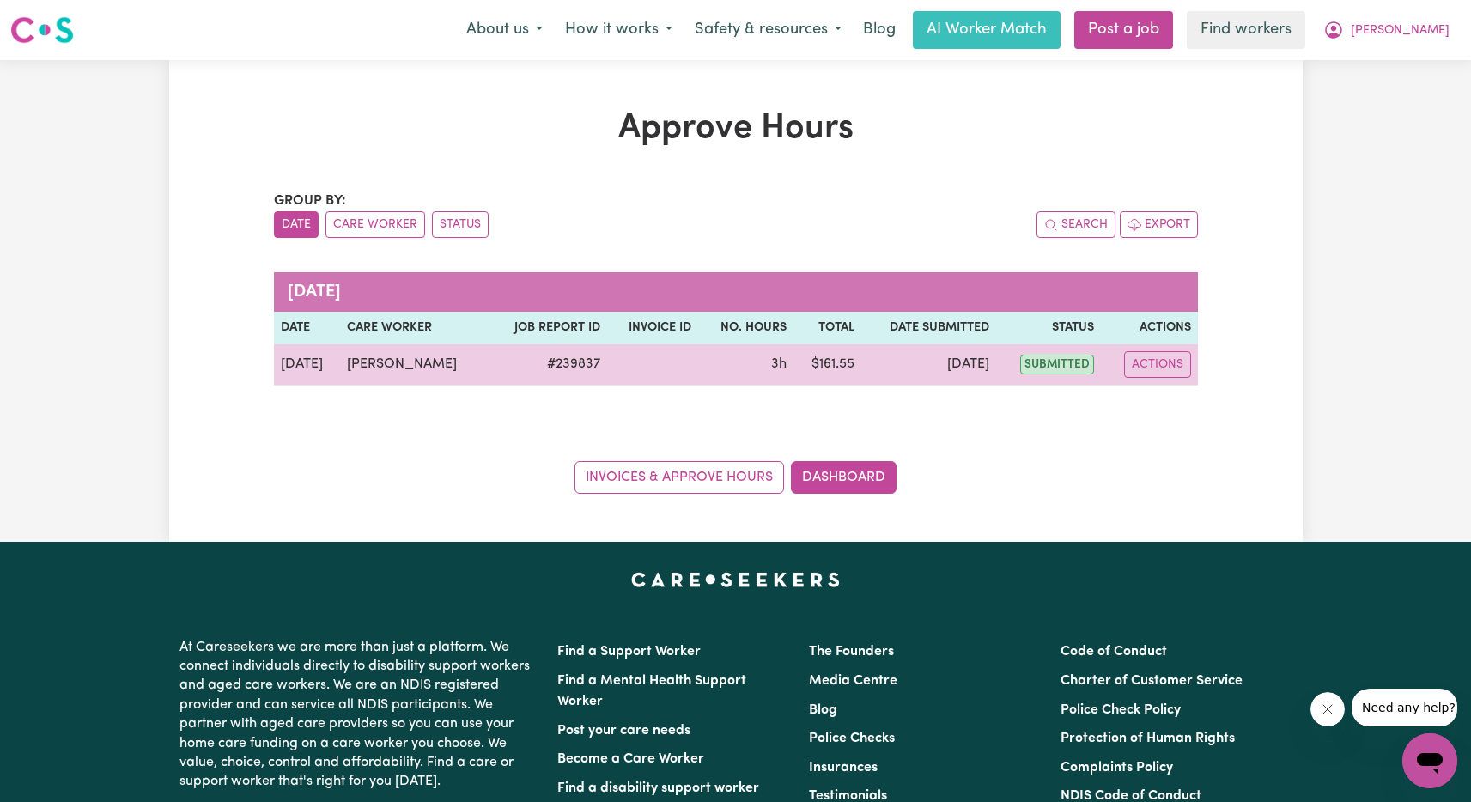
click at [675, 361] on td at bounding box center [652, 364] width 91 height 41
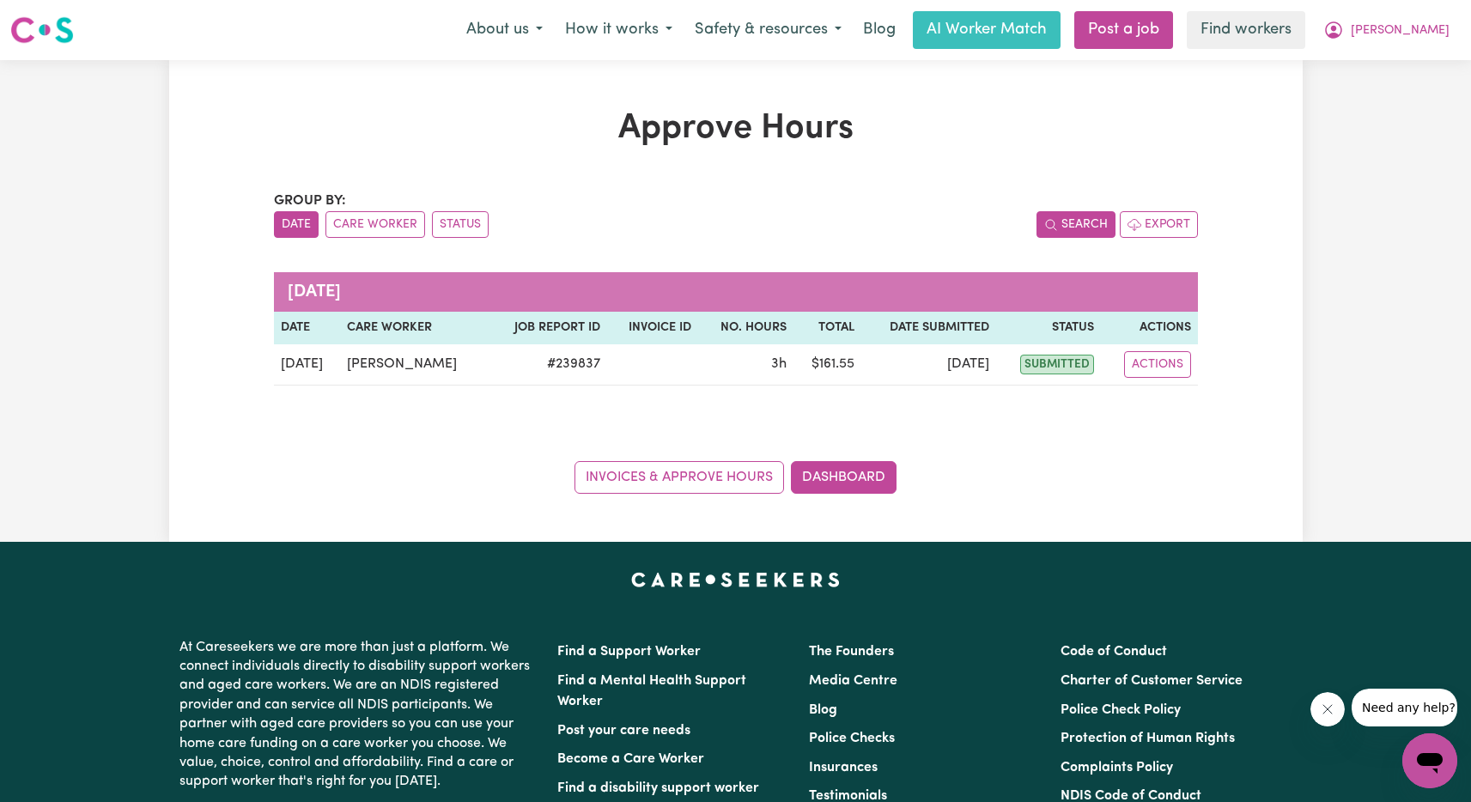
click at [1090, 224] on button "Search" at bounding box center [1075, 224] width 79 height 27
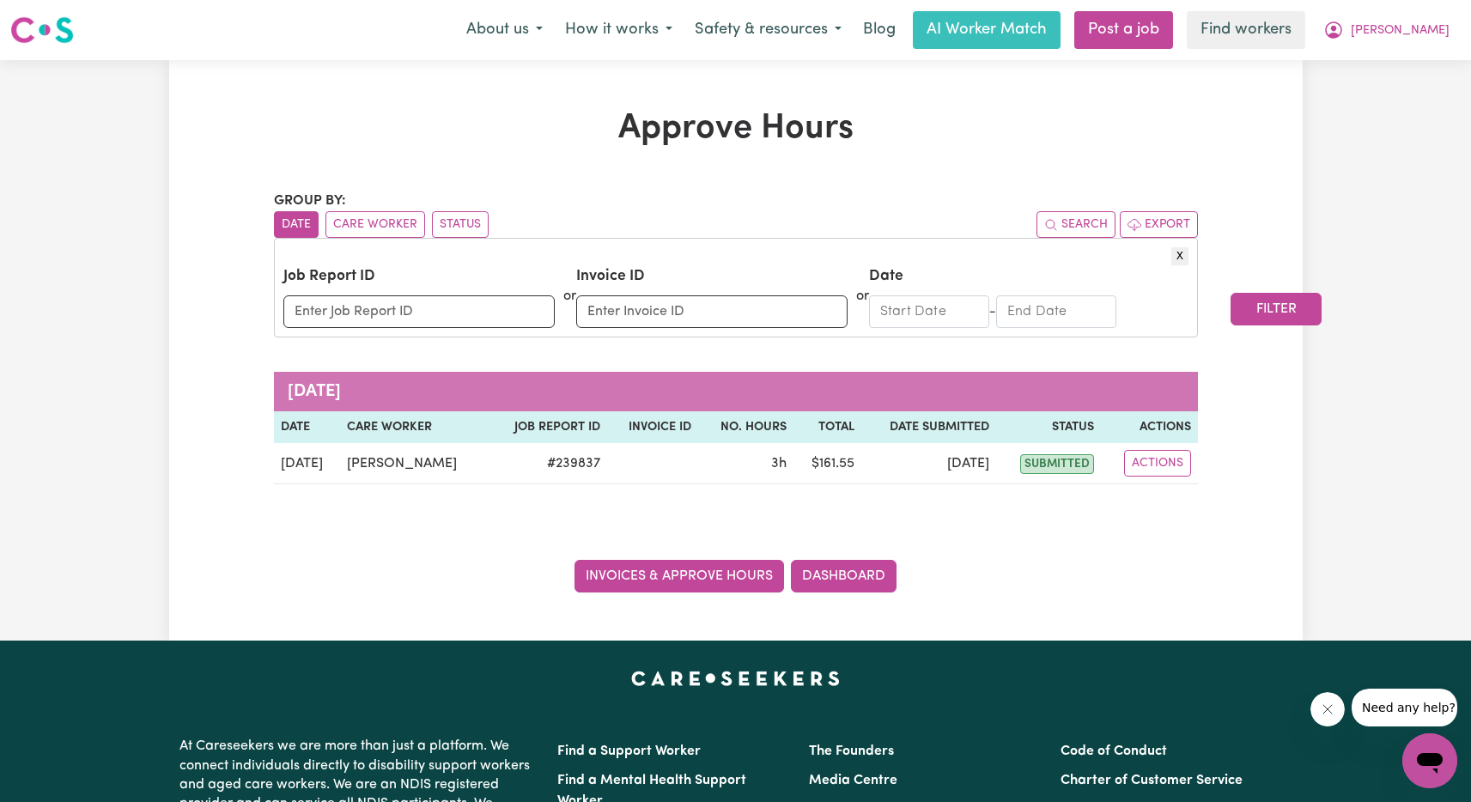
click at [726, 580] on link "Invoices & Approve Hours" at bounding box center [678, 576] width 209 height 33
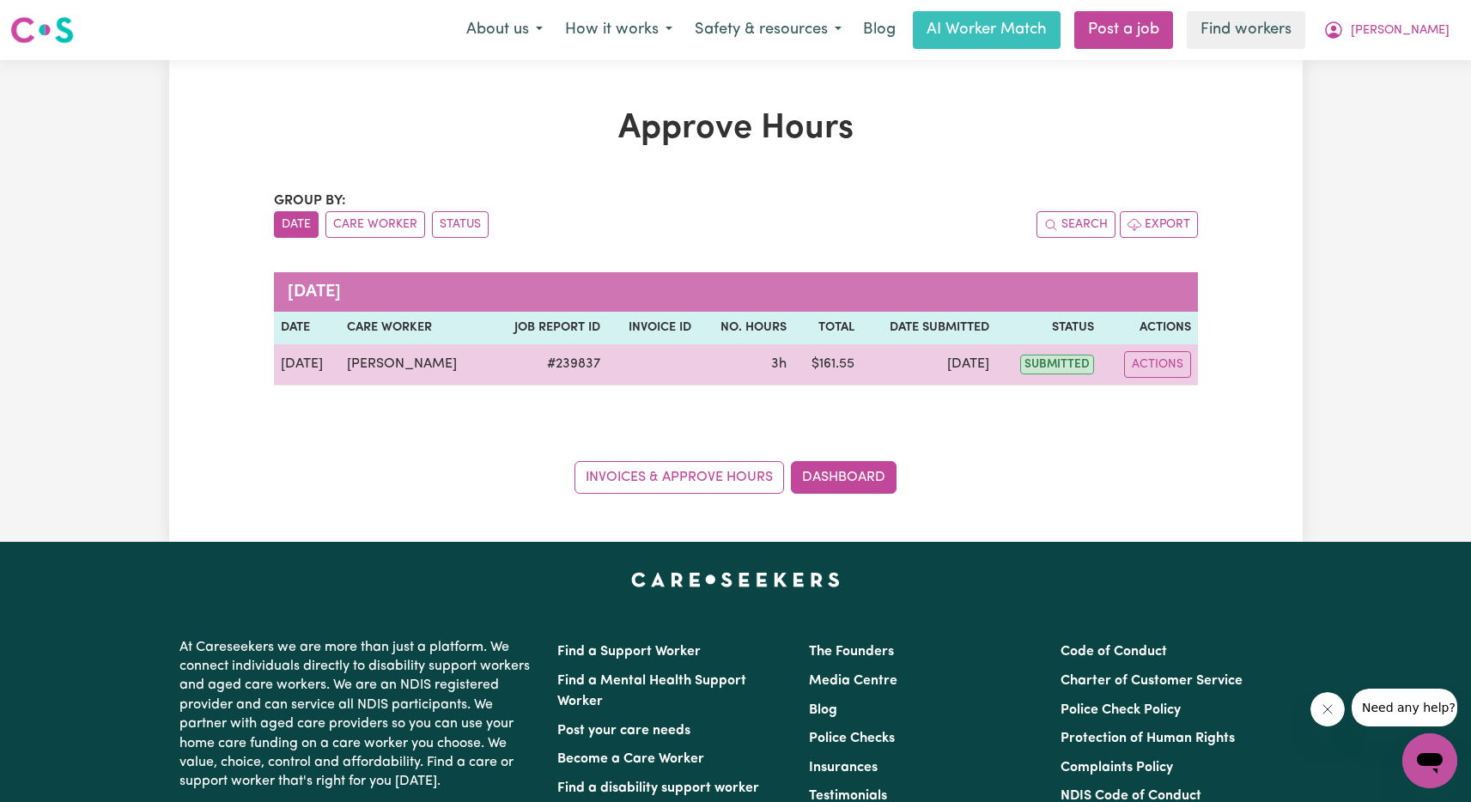
click at [693, 360] on td at bounding box center [652, 364] width 91 height 41
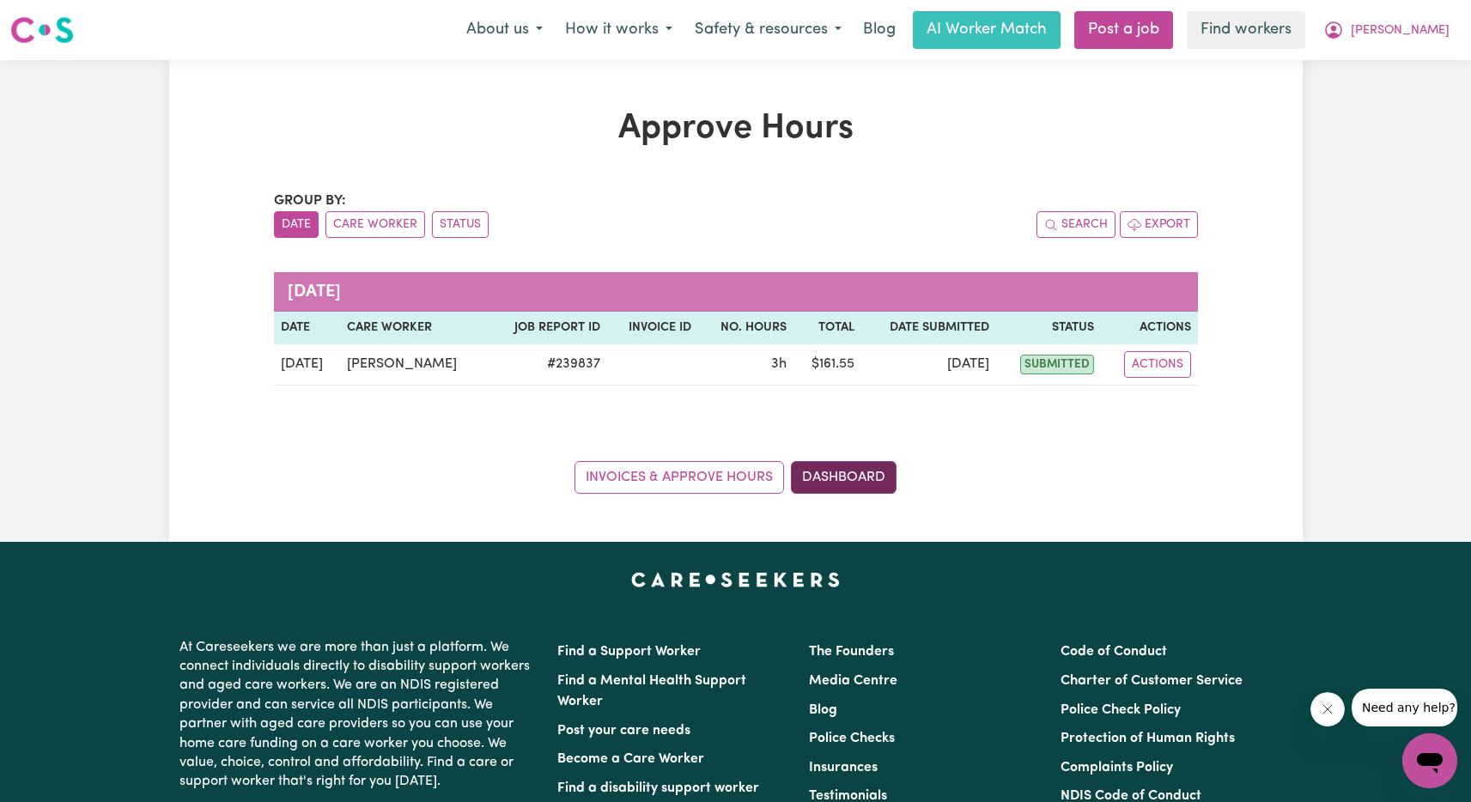
click at [845, 471] on link "Dashboard" at bounding box center [844, 477] width 106 height 33
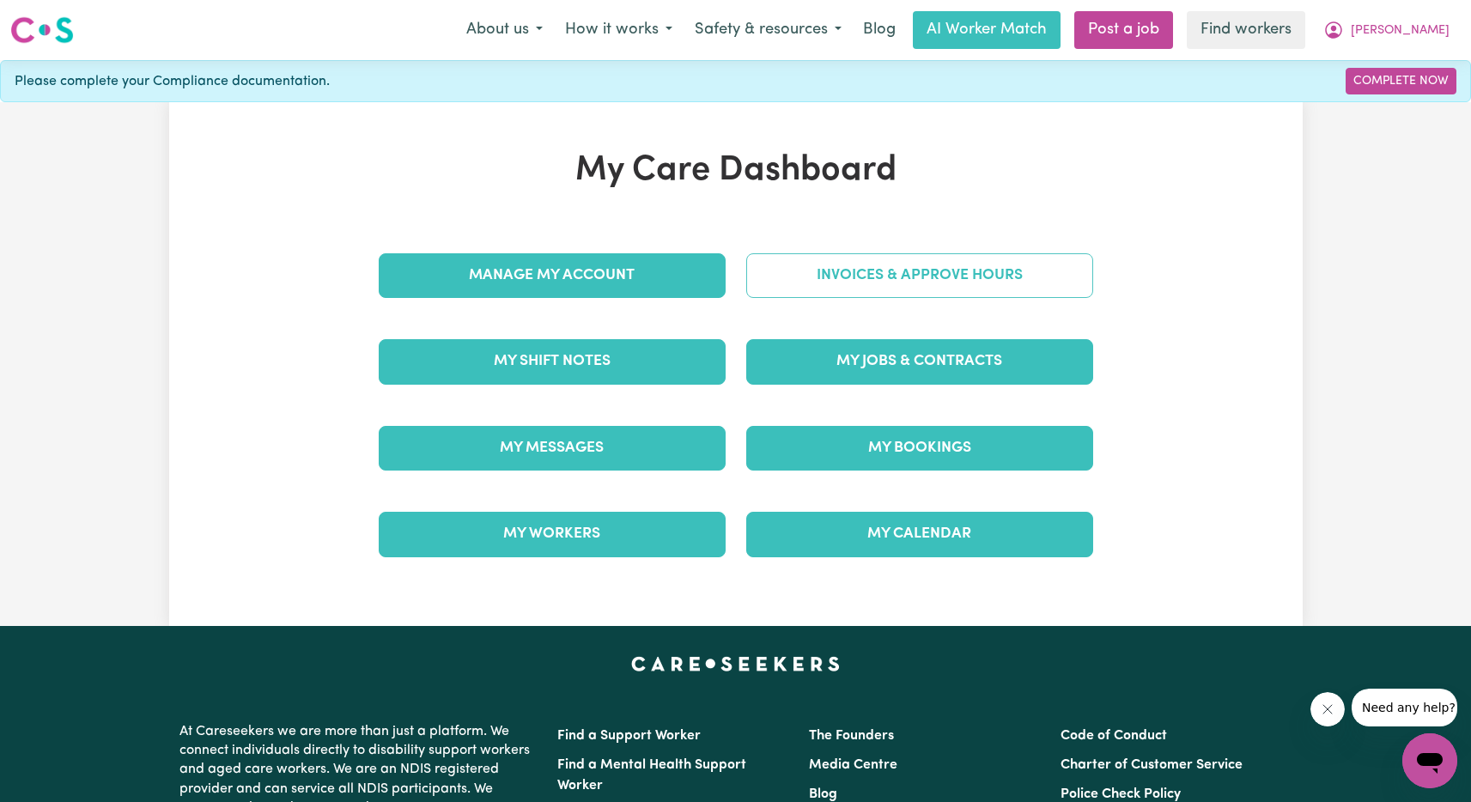
click at [993, 278] on link "Invoices & Approve Hours" at bounding box center [919, 275] width 347 height 45
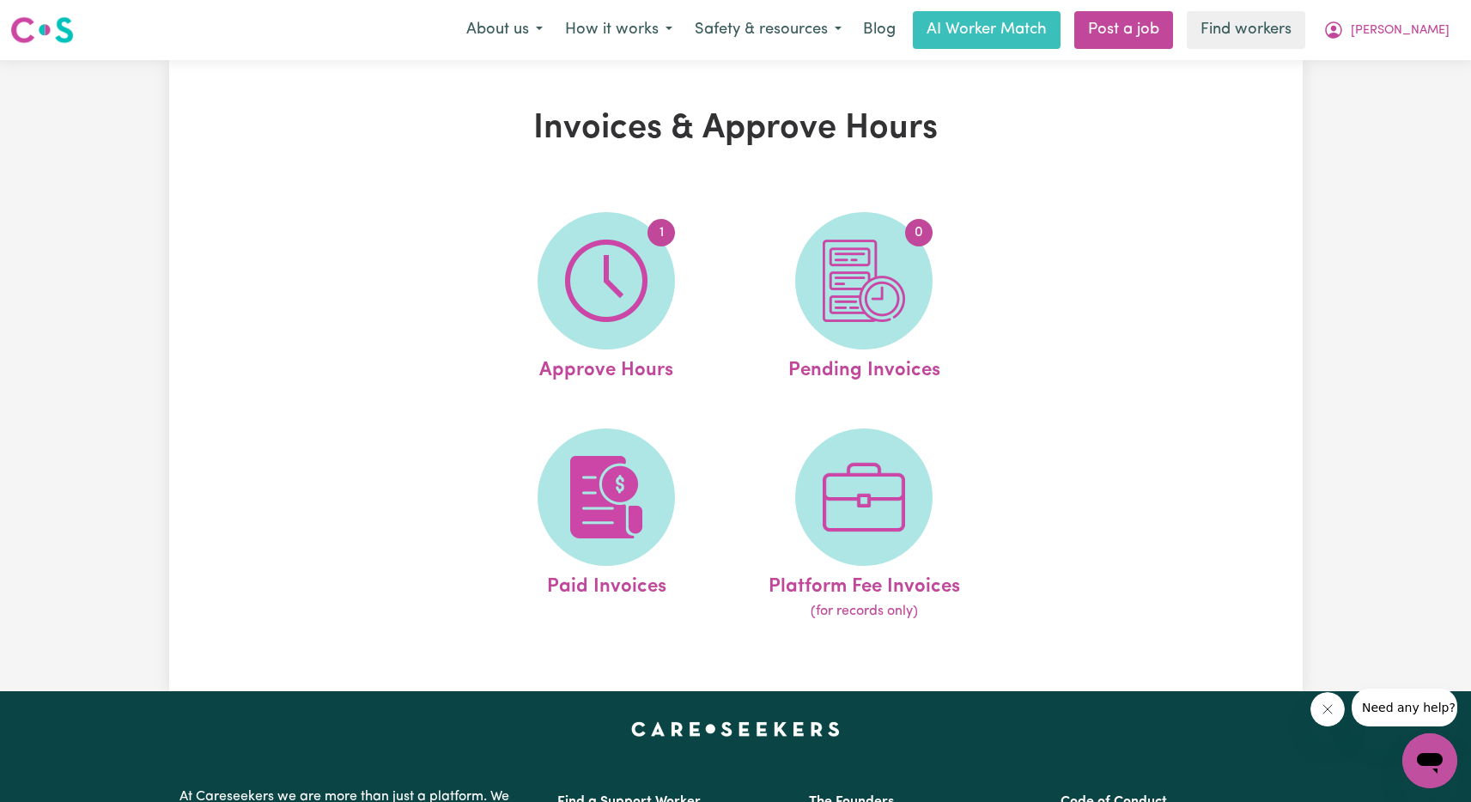
click at [993, 278] on div "1 Approve Hours 0 Pending Invoices Paid Invoices Platform Fee Invoices (for rec…" at bounding box center [735, 417] width 629 height 452
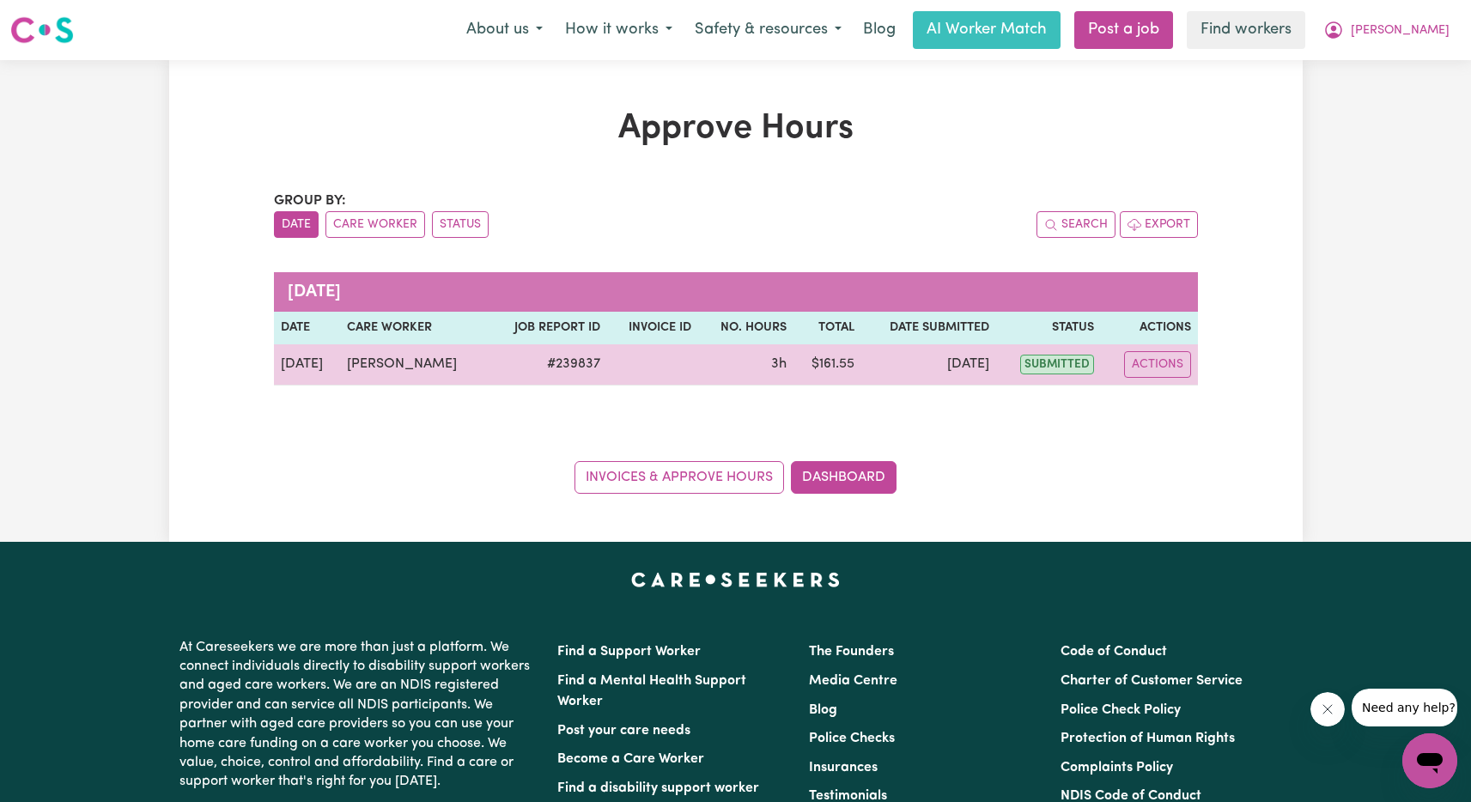
click at [646, 361] on td at bounding box center [652, 364] width 91 height 41
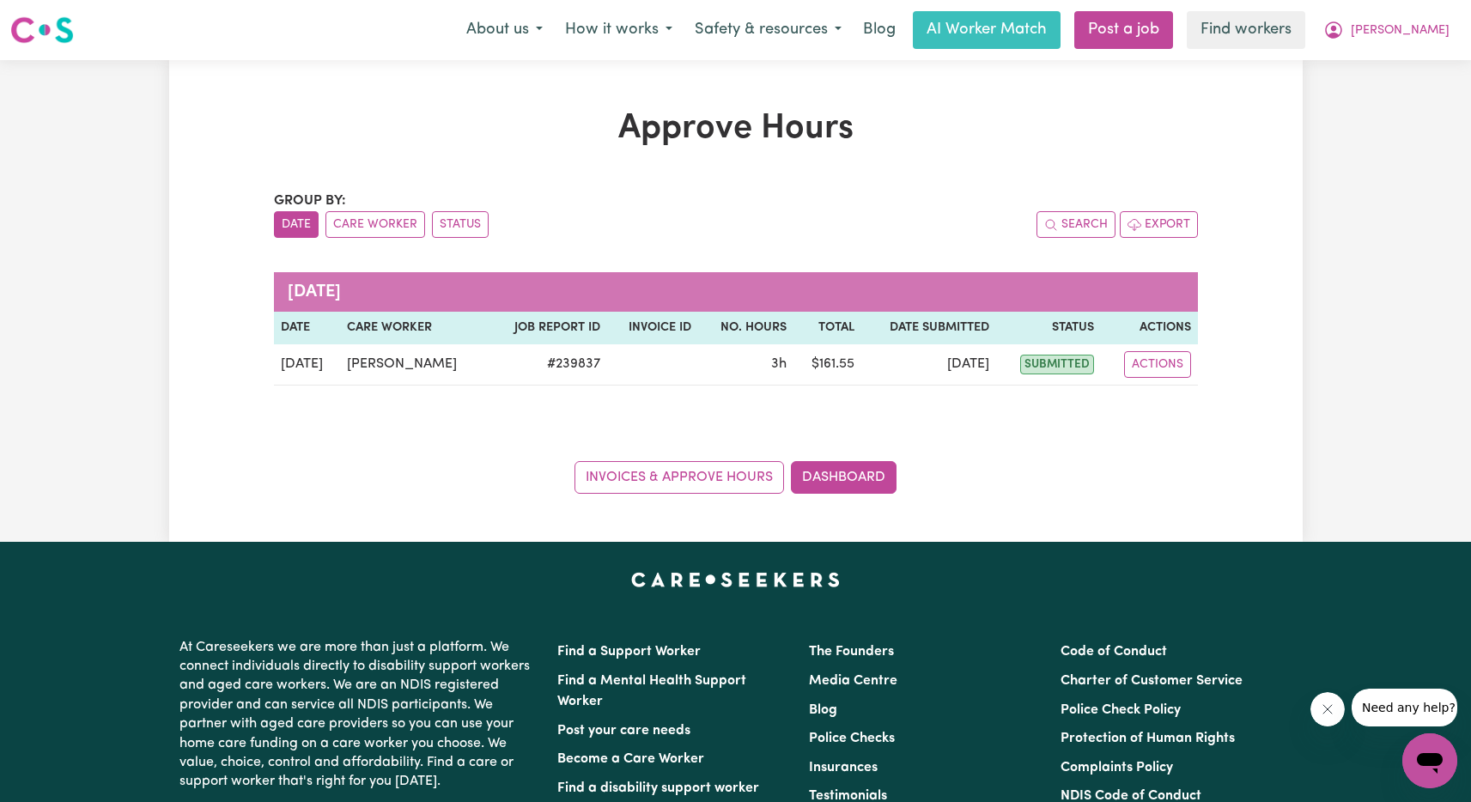
click at [653, 331] on th "Invoice ID" at bounding box center [652, 328] width 91 height 33
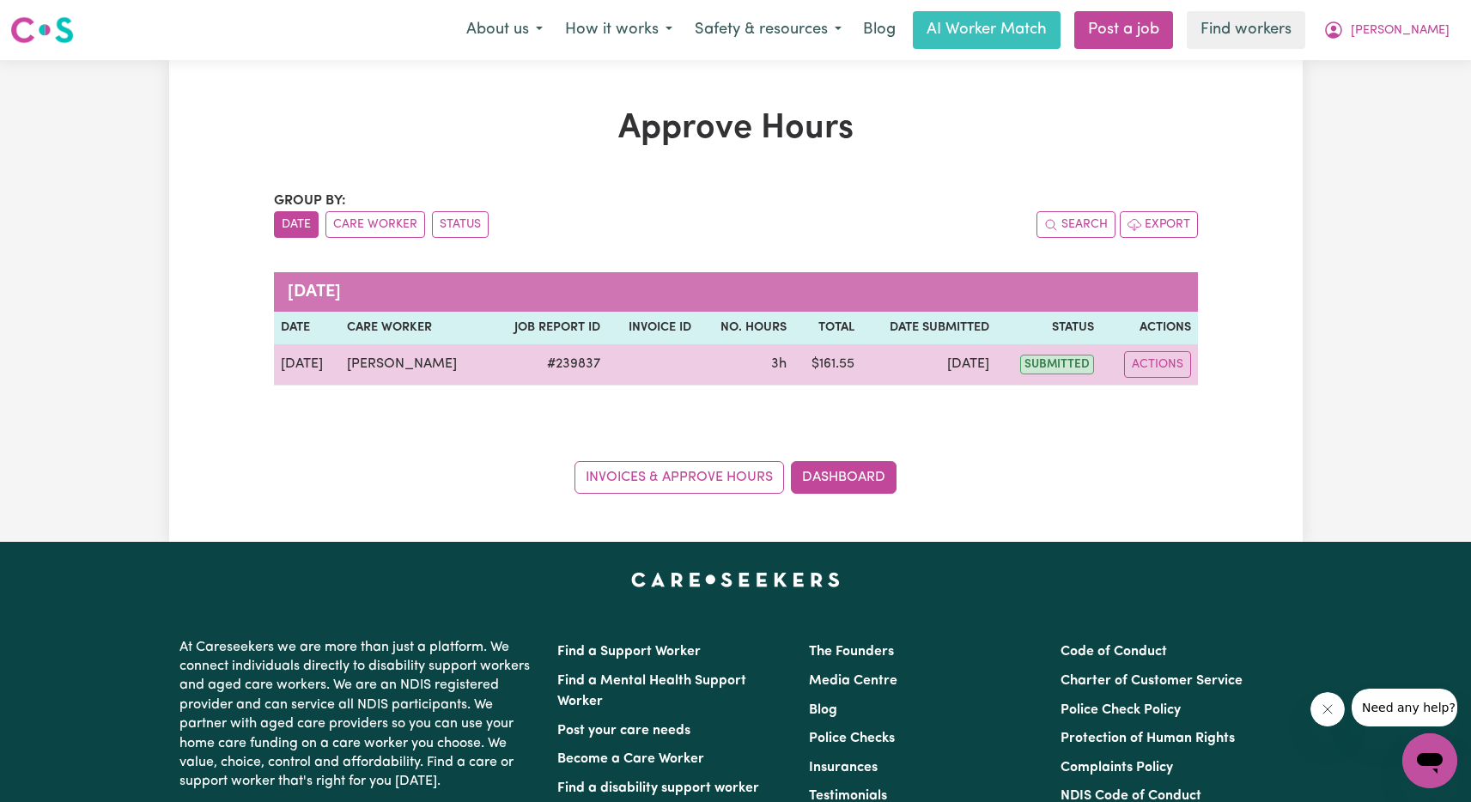
click at [826, 368] on td "$ 161.55" at bounding box center [827, 364] width 68 height 41
click at [738, 365] on td "3h" at bounding box center [745, 364] width 95 height 41
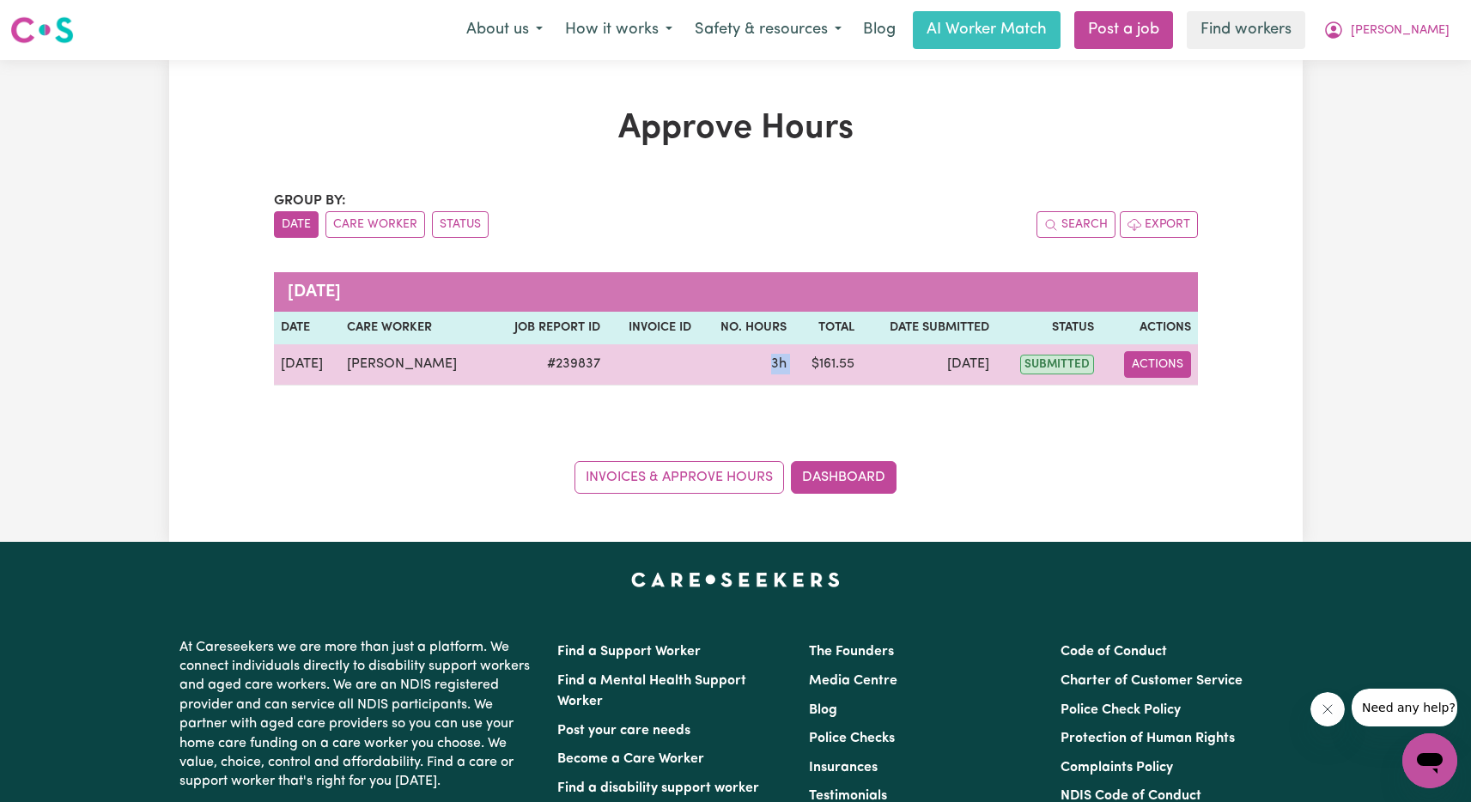
click at [1156, 363] on button "Actions" at bounding box center [1157, 364] width 67 height 27
click at [1200, 398] on link "View Job Report" at bounding box center [1198, 404] width 147 height 34
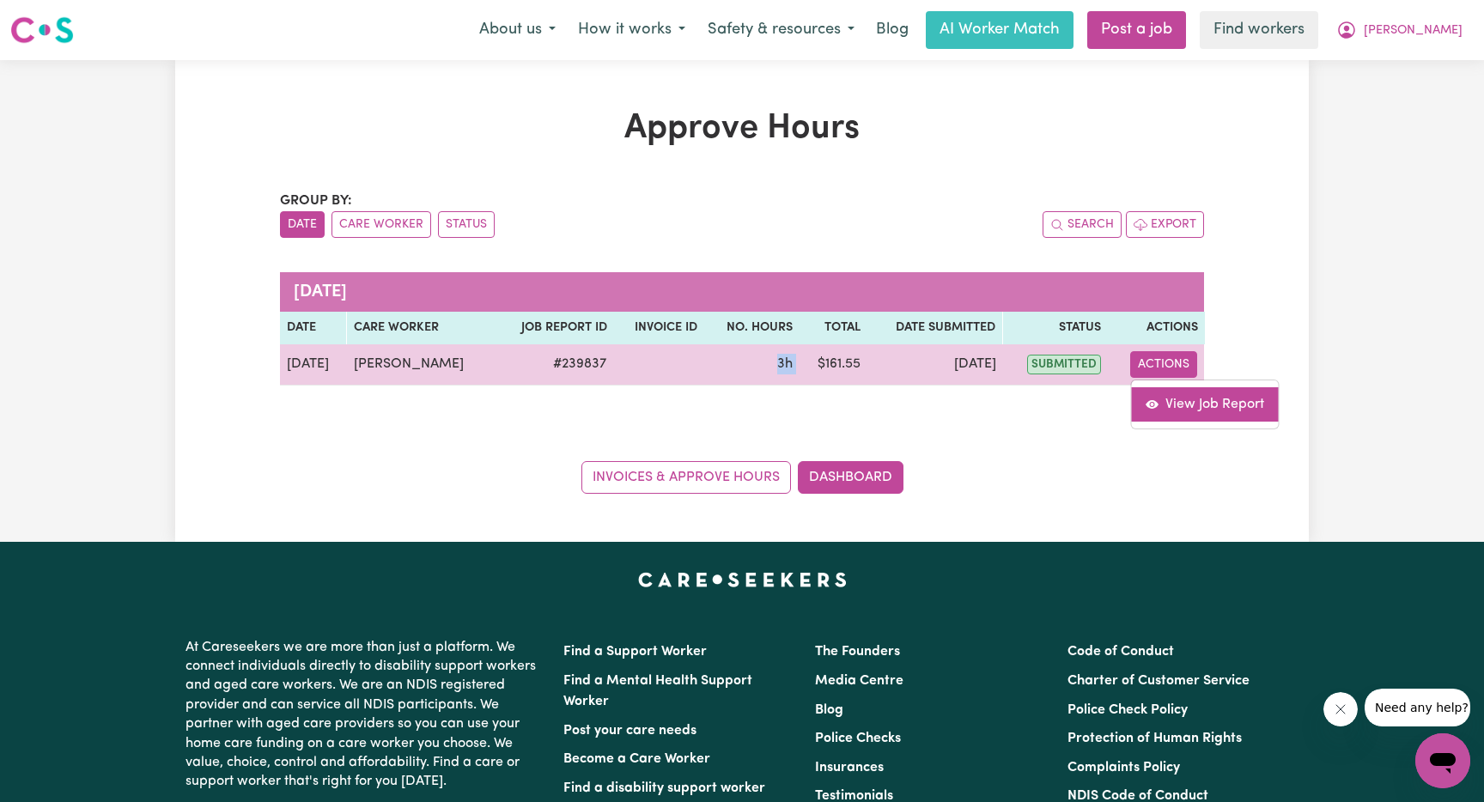
select select "pm"
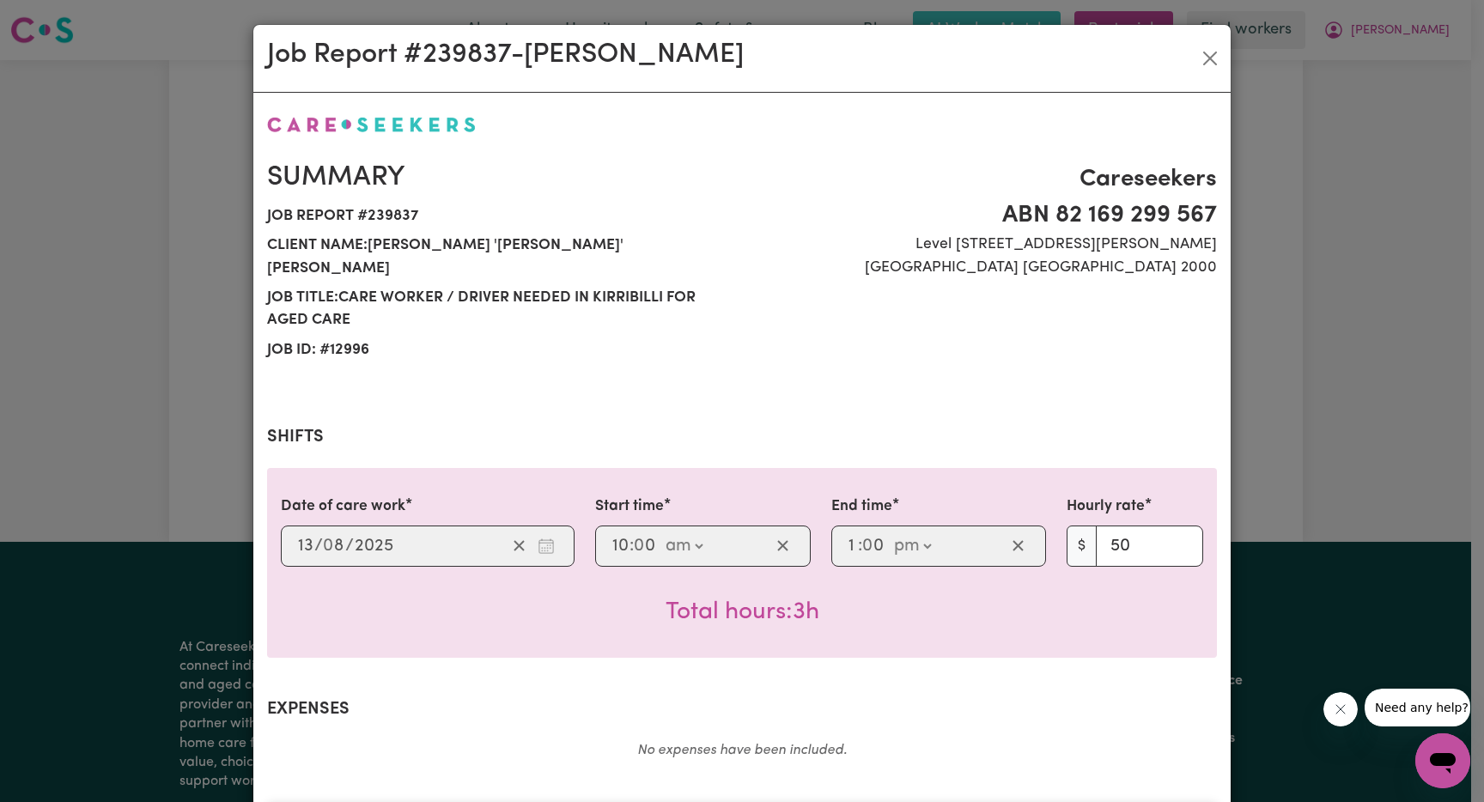
scroll to position [539, 0]
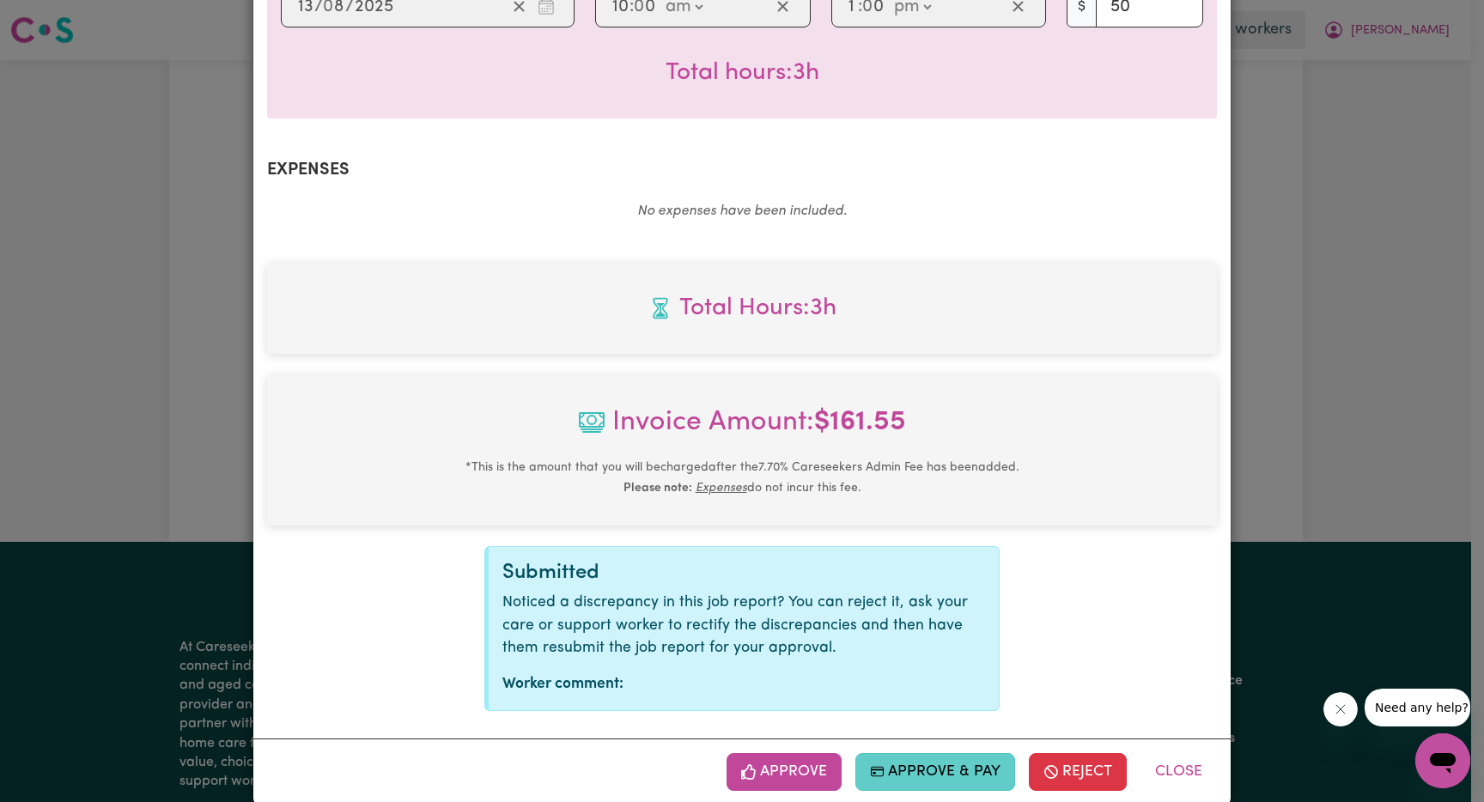
click at [940, 753] on button "Approve & Pay" at bounding box center [935, 772] width 161 height 38
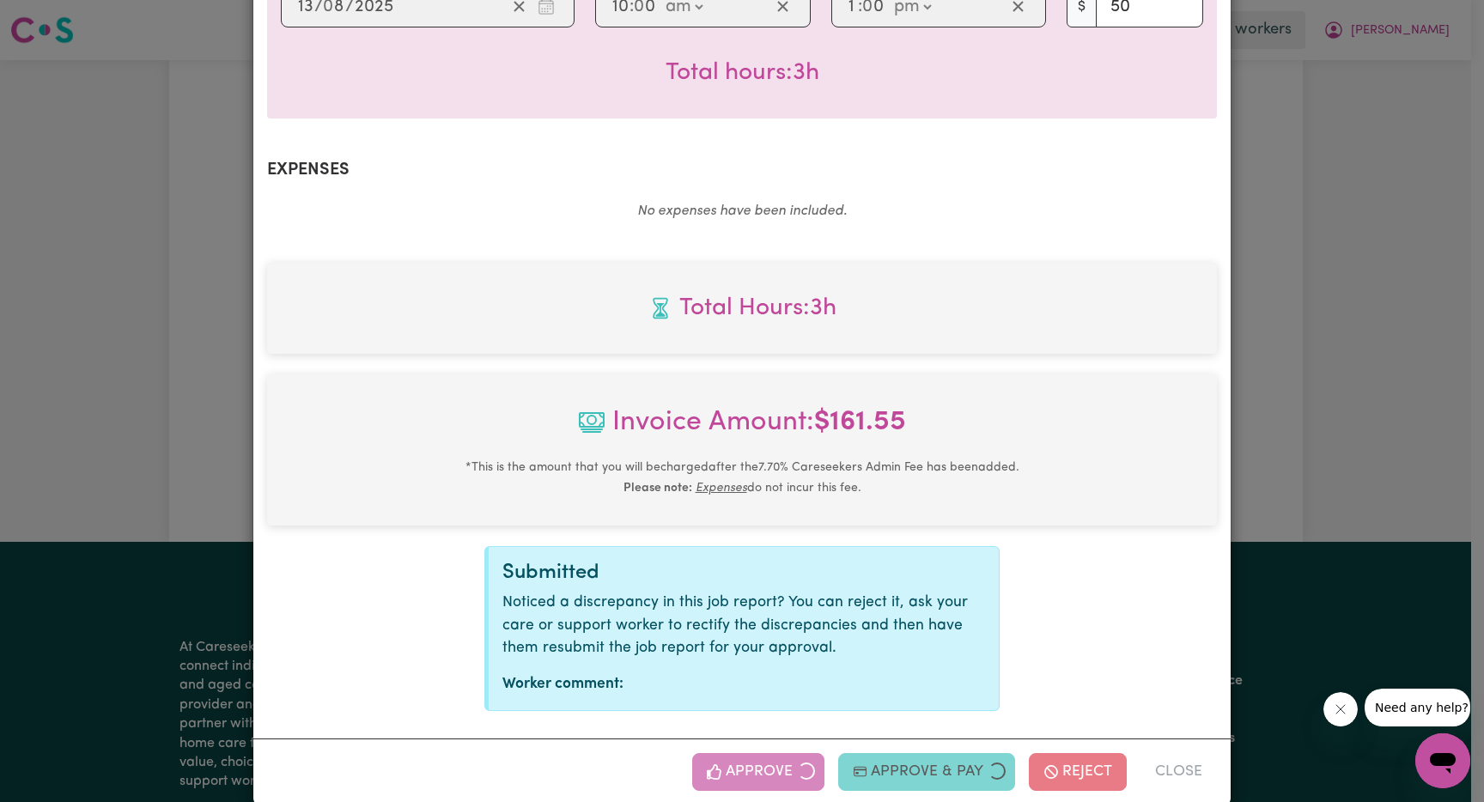
select select "card_1Q4C9AB2z0xKyepBSLLLMy0l"
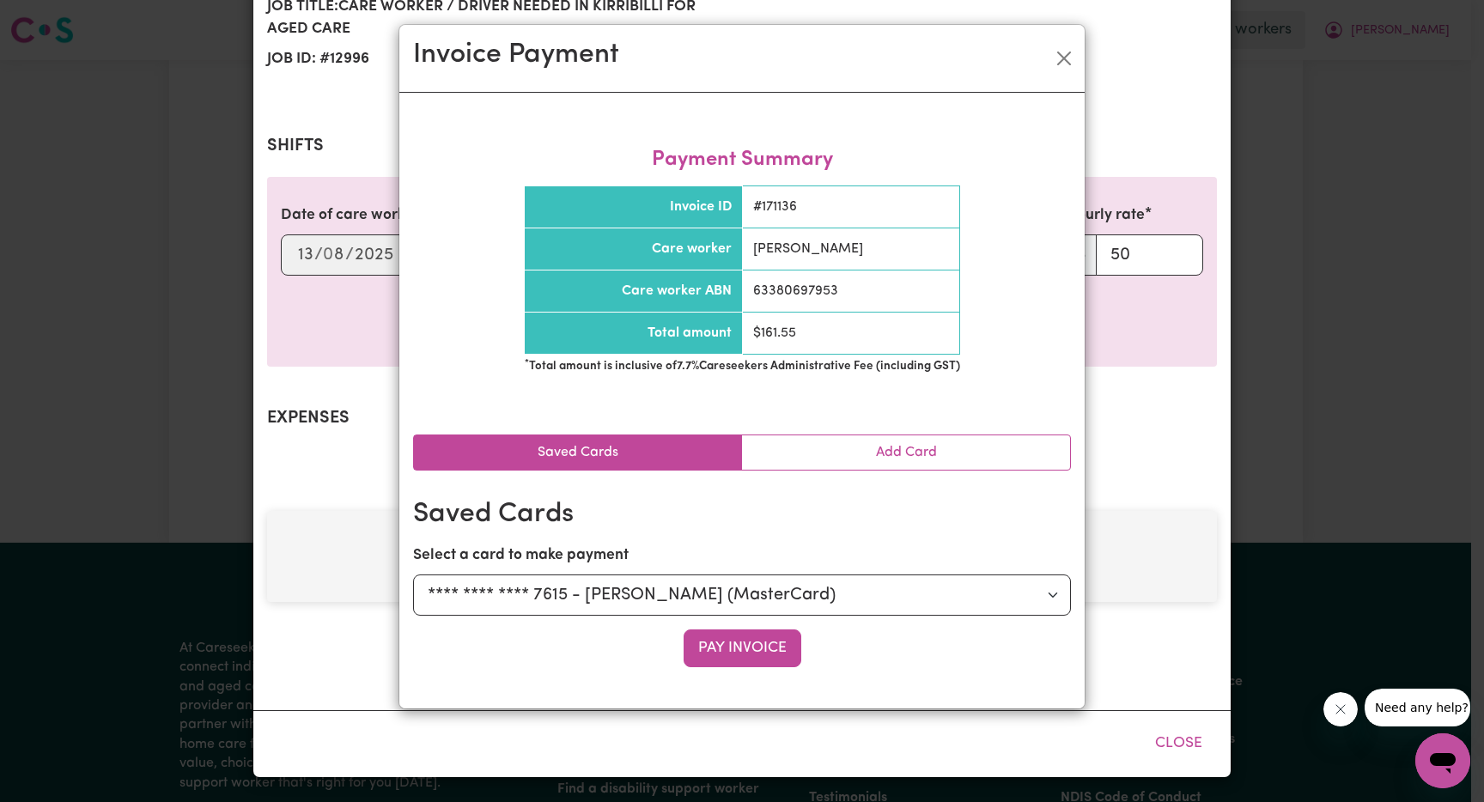
scroll to position [264, 0]
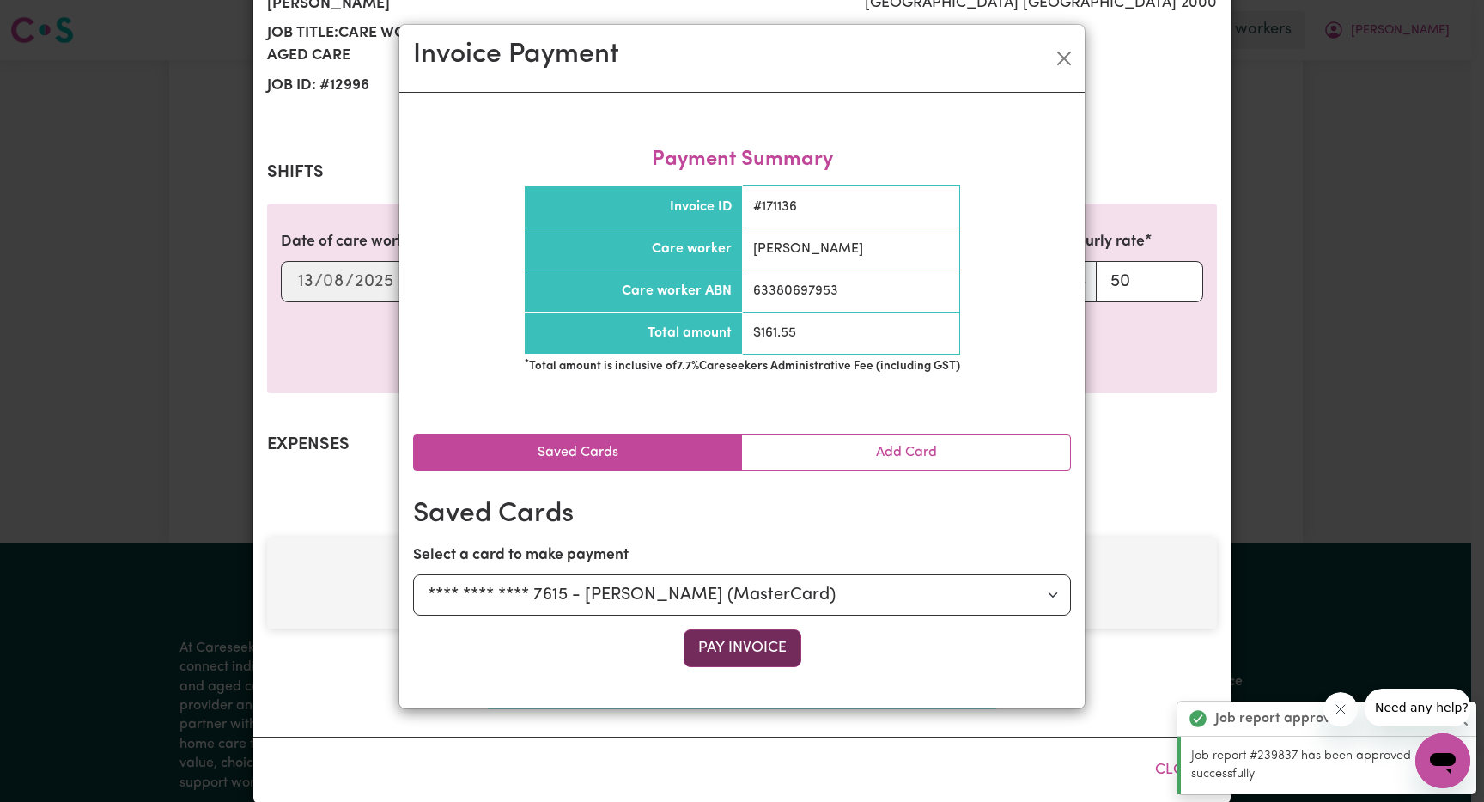
click at [746, 652] on button "Pay Invoice" at bounding box center [742, 648] width 118 height 38
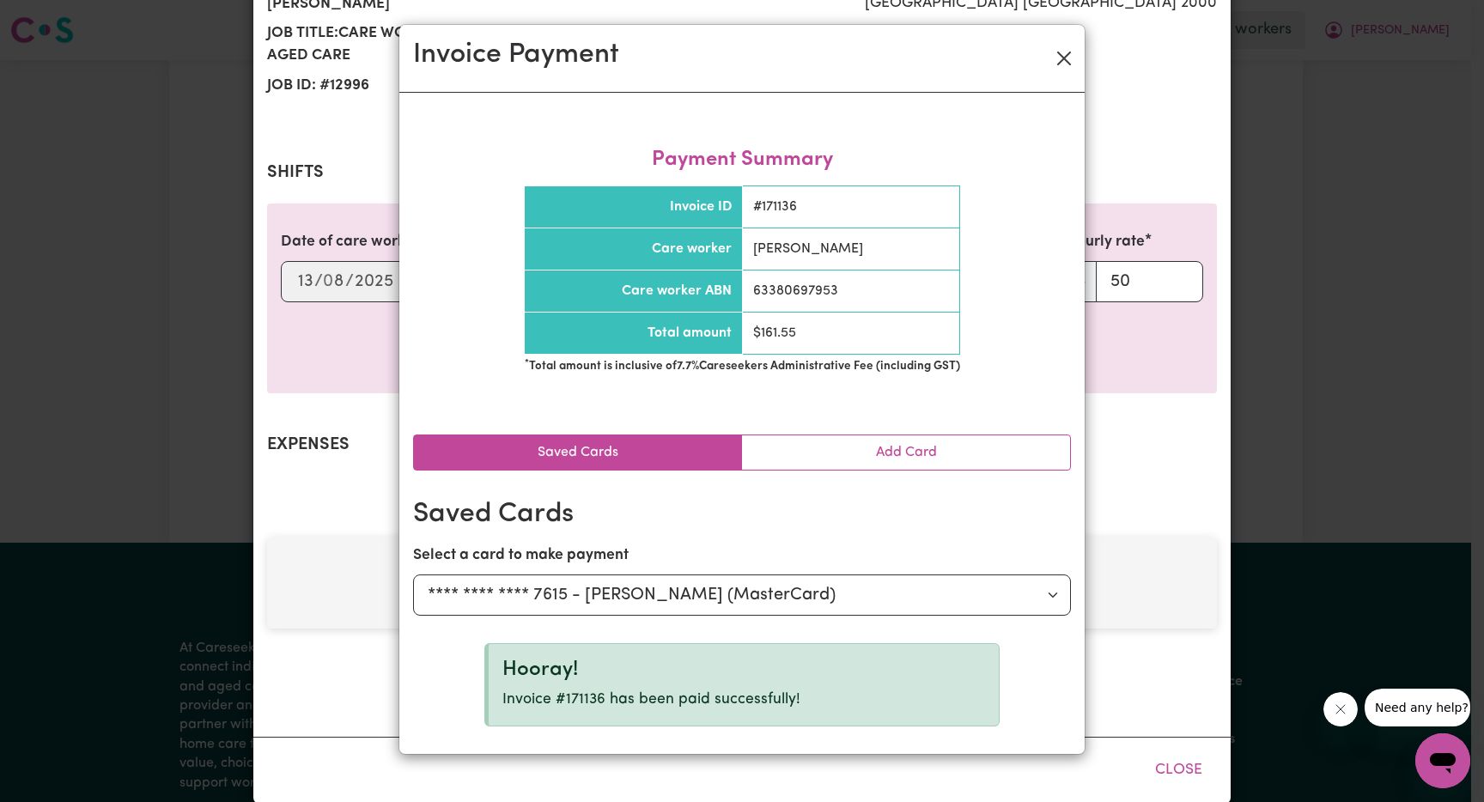
click at [1069, 58] on button "Close" at bounding box center [1063, 58] width 27 height 27
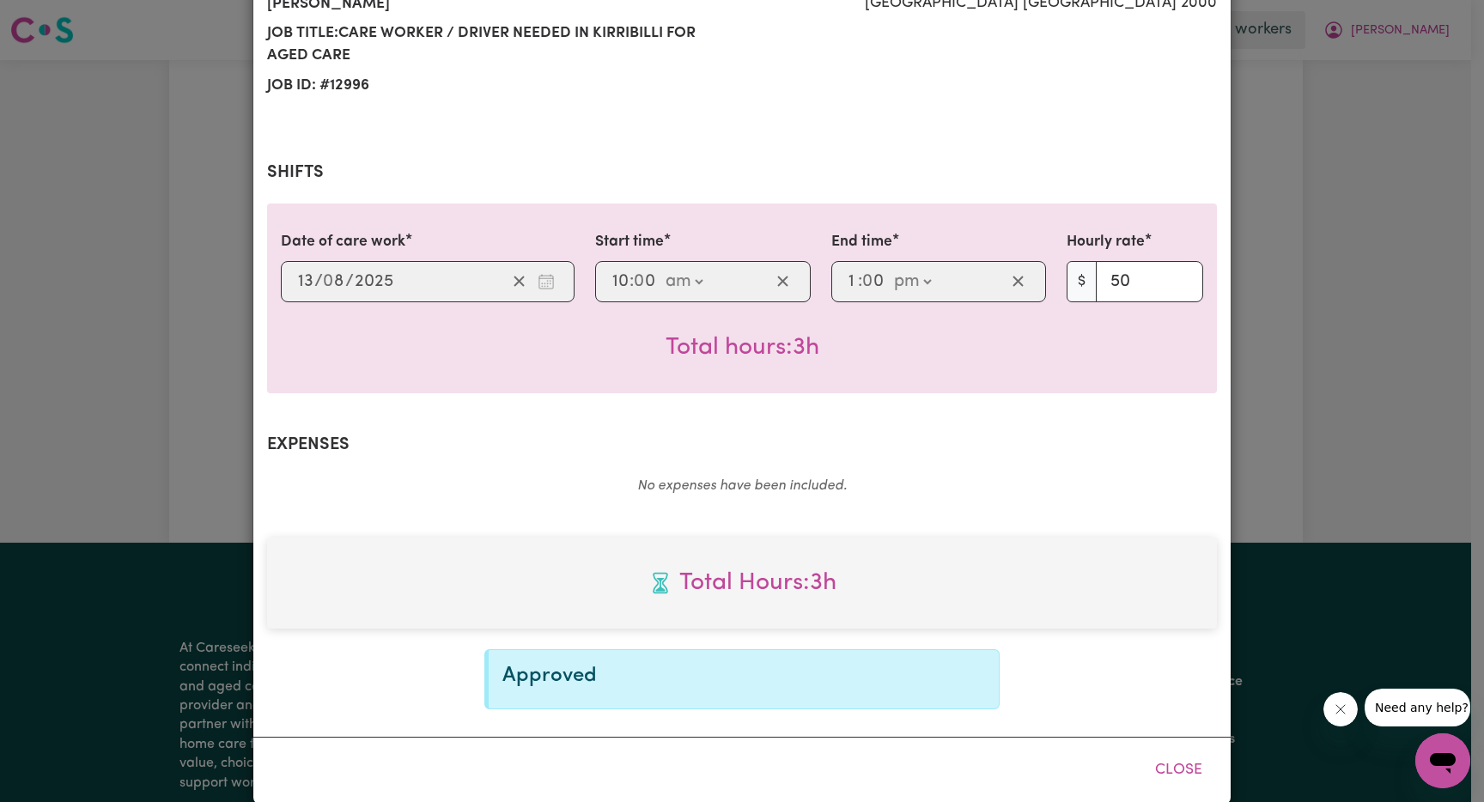
scroll to position [0, 0]
